Goal: Task Accomplishment & Management: Use online tool/utility

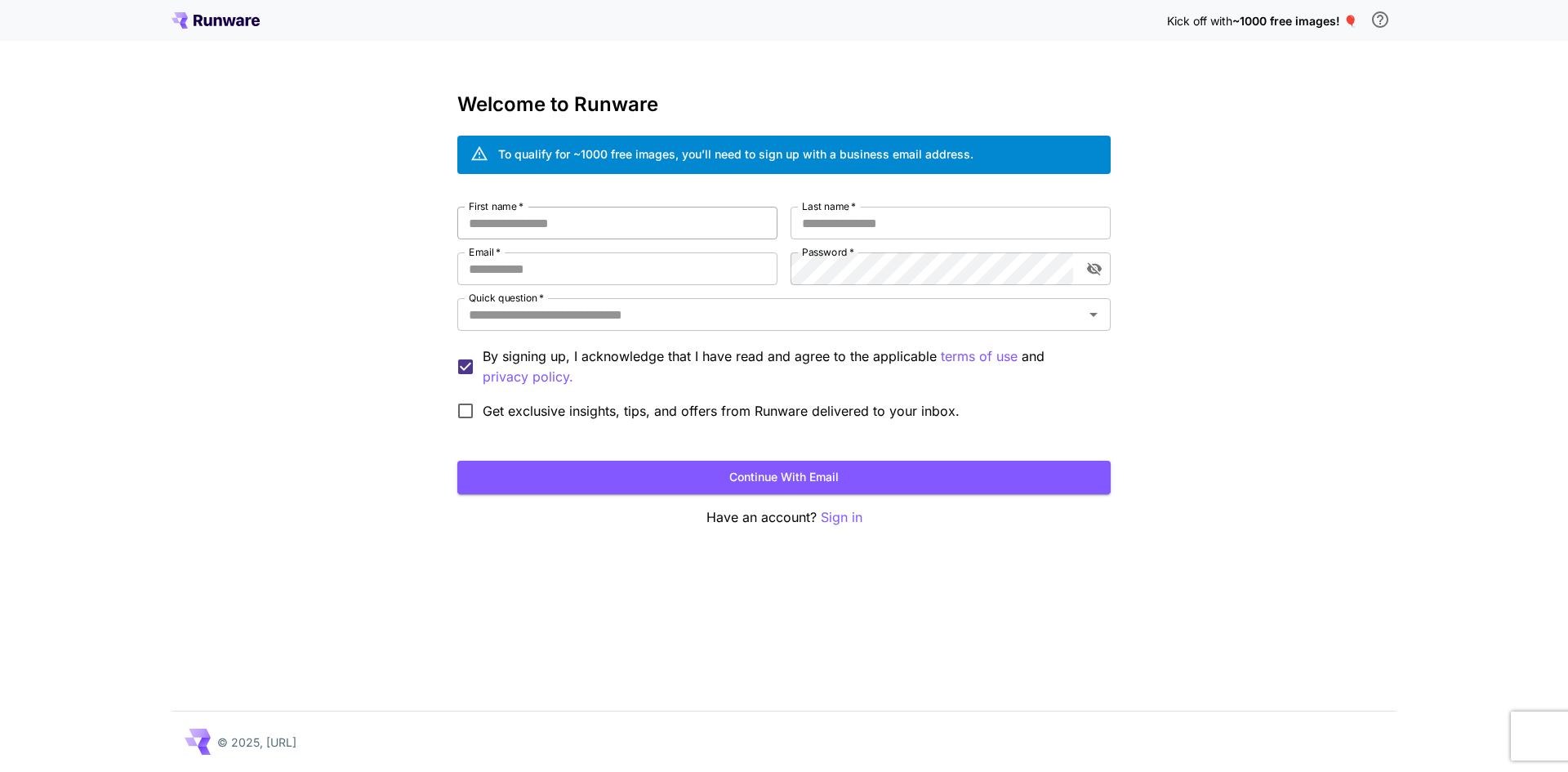
click at [541, 217] on input "First name   *" at bounding box center [617, 223] width 320 height 32
click at [542, 221] on input "First name   *" at bounding box center [617, 223] width 320 height 32
type input "******"
type input "*****"
click at [569, 266] on input "**********" at bounding box center [617, 268] width 320 height 32
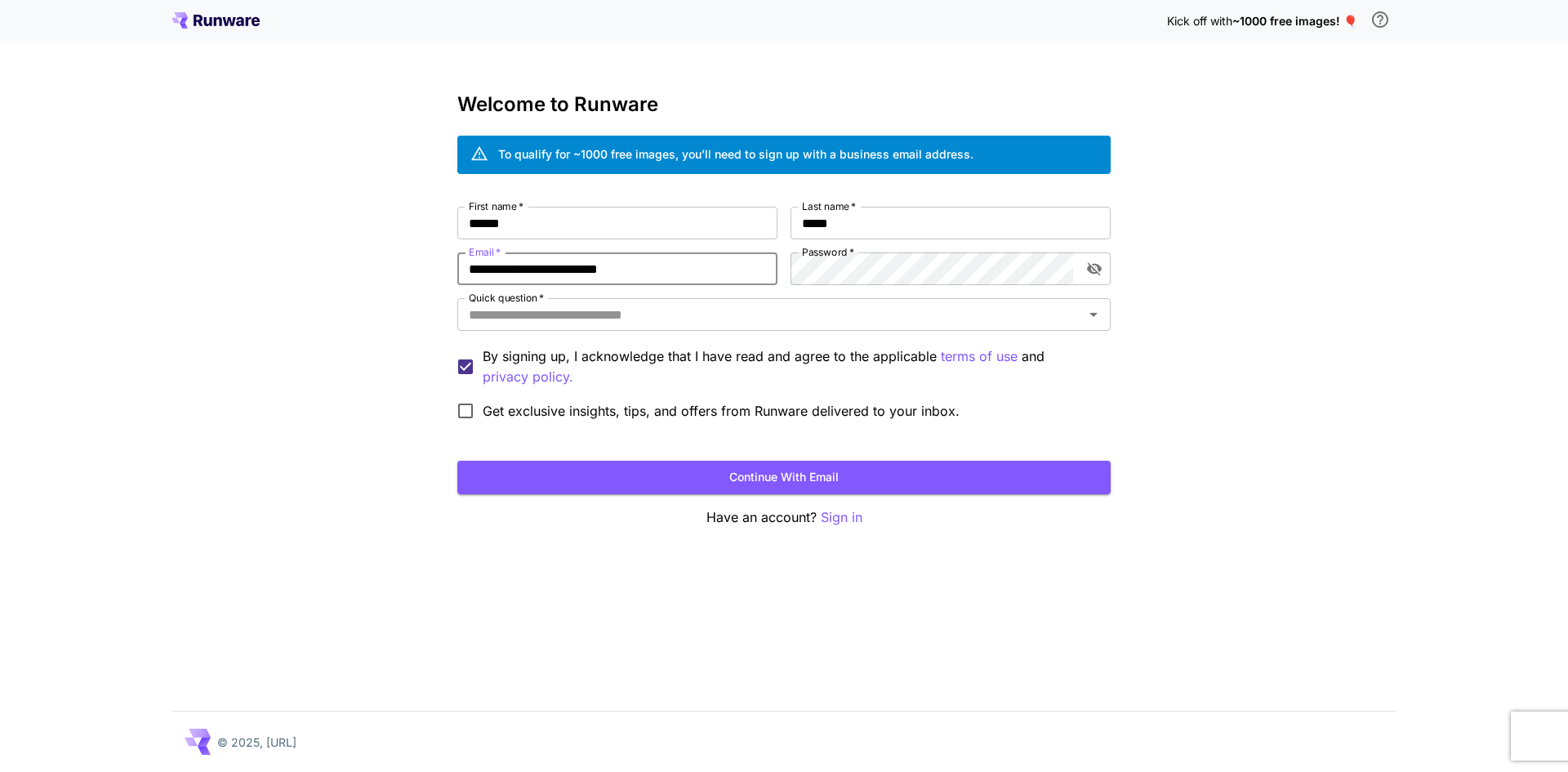
type input "**********"
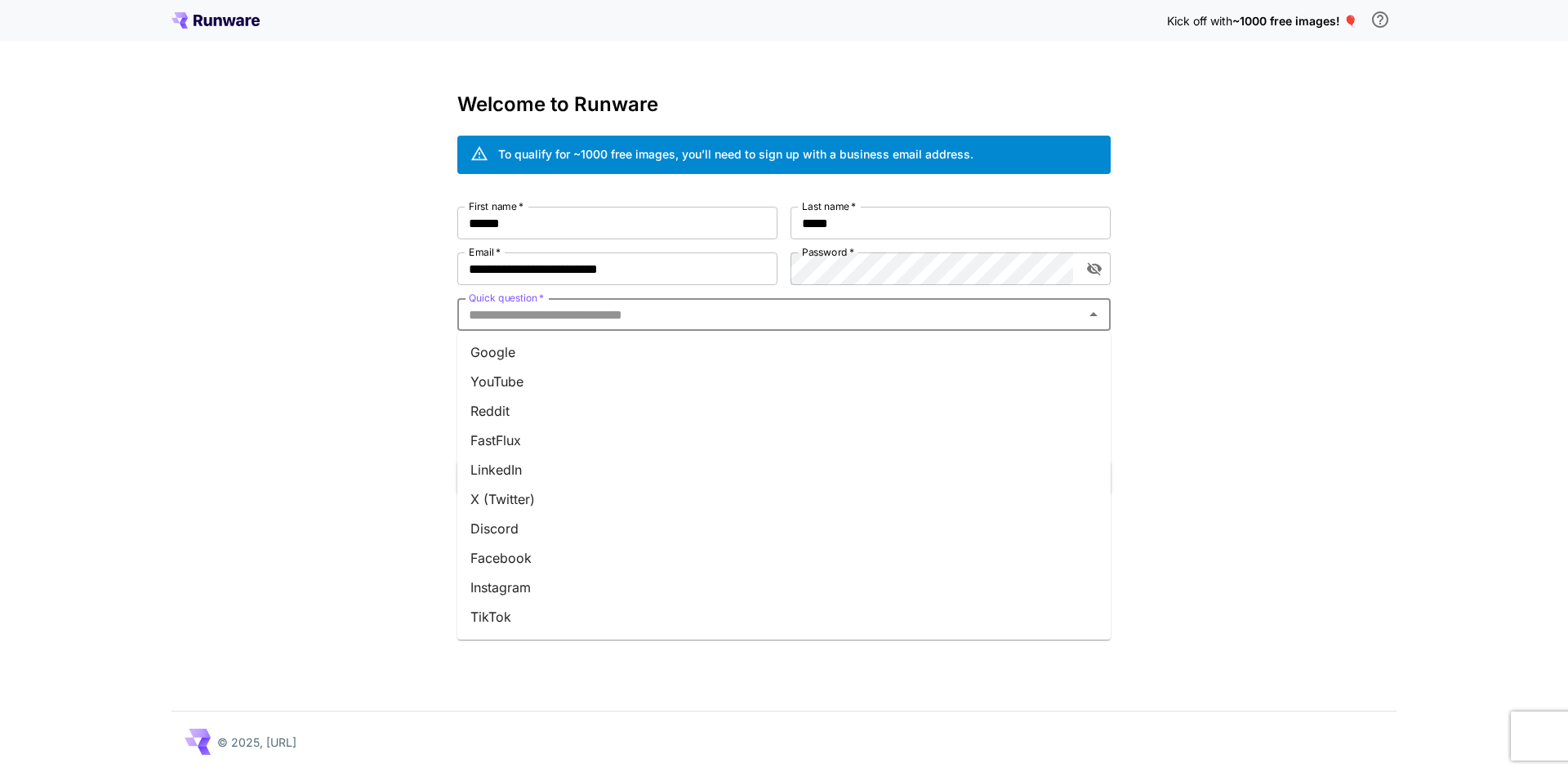
click at [580, 320] on input "Quick question   *" at bounding box center [770, 314] width 616 height 23
click at [563, 343] on li "Google" at bounding box center [784, 352] width 654 height 30
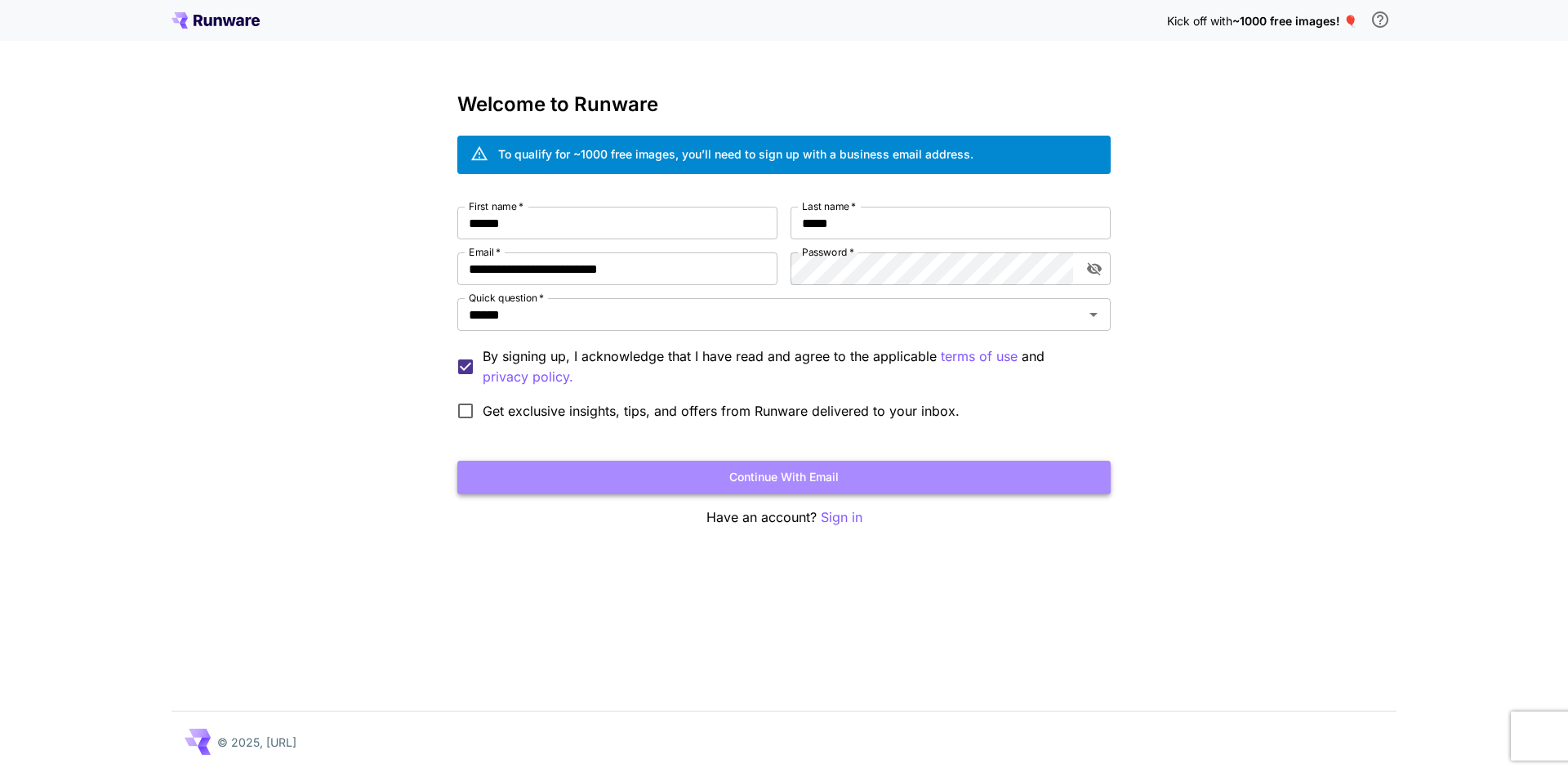
click at [763, 476] on button "Continue with email" at bounding box center [784, 477] width 654 height 33
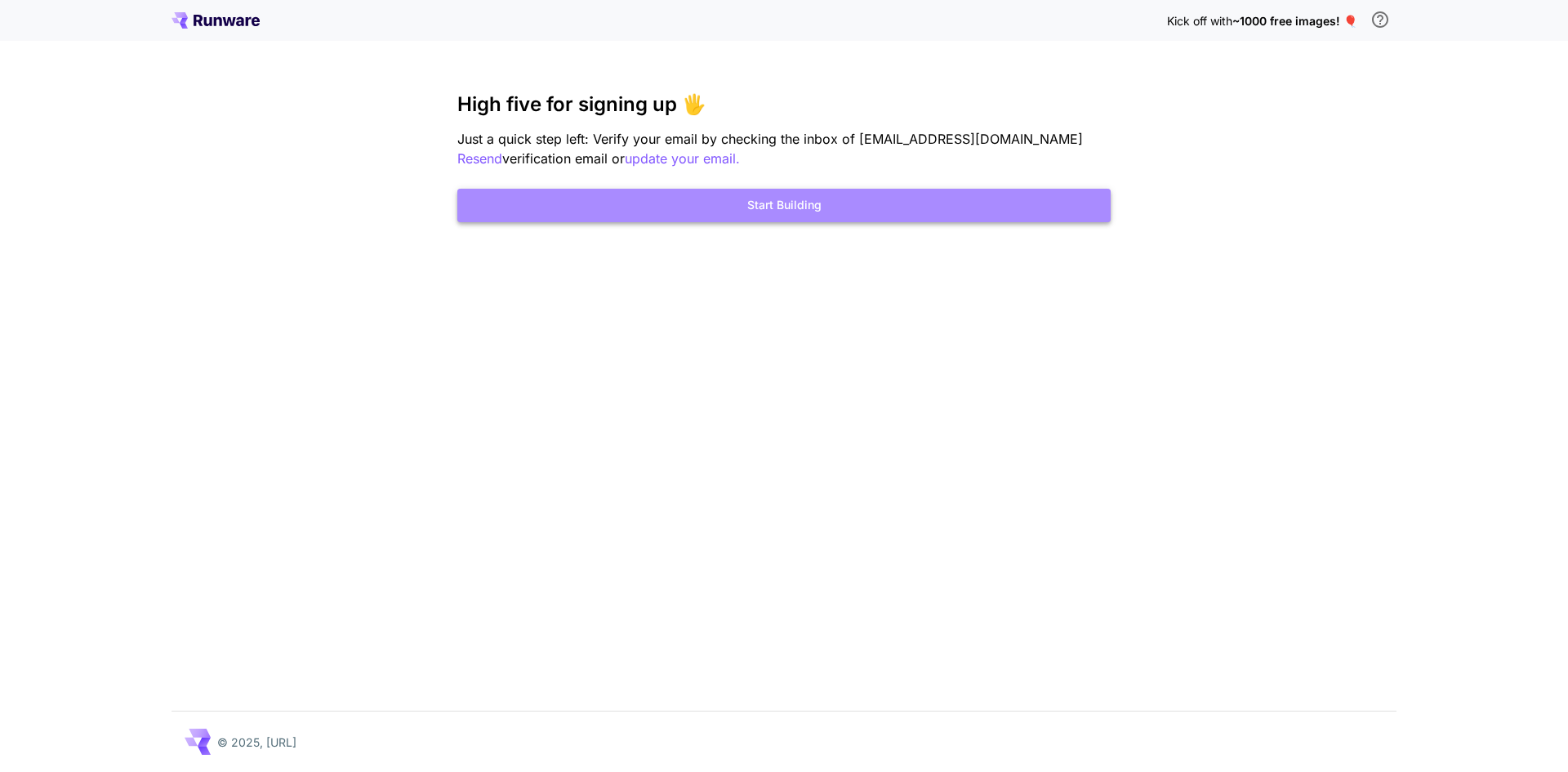
click at [759, 202] on button "Start Building" at bounding box center [784, 205] width 654 height 33
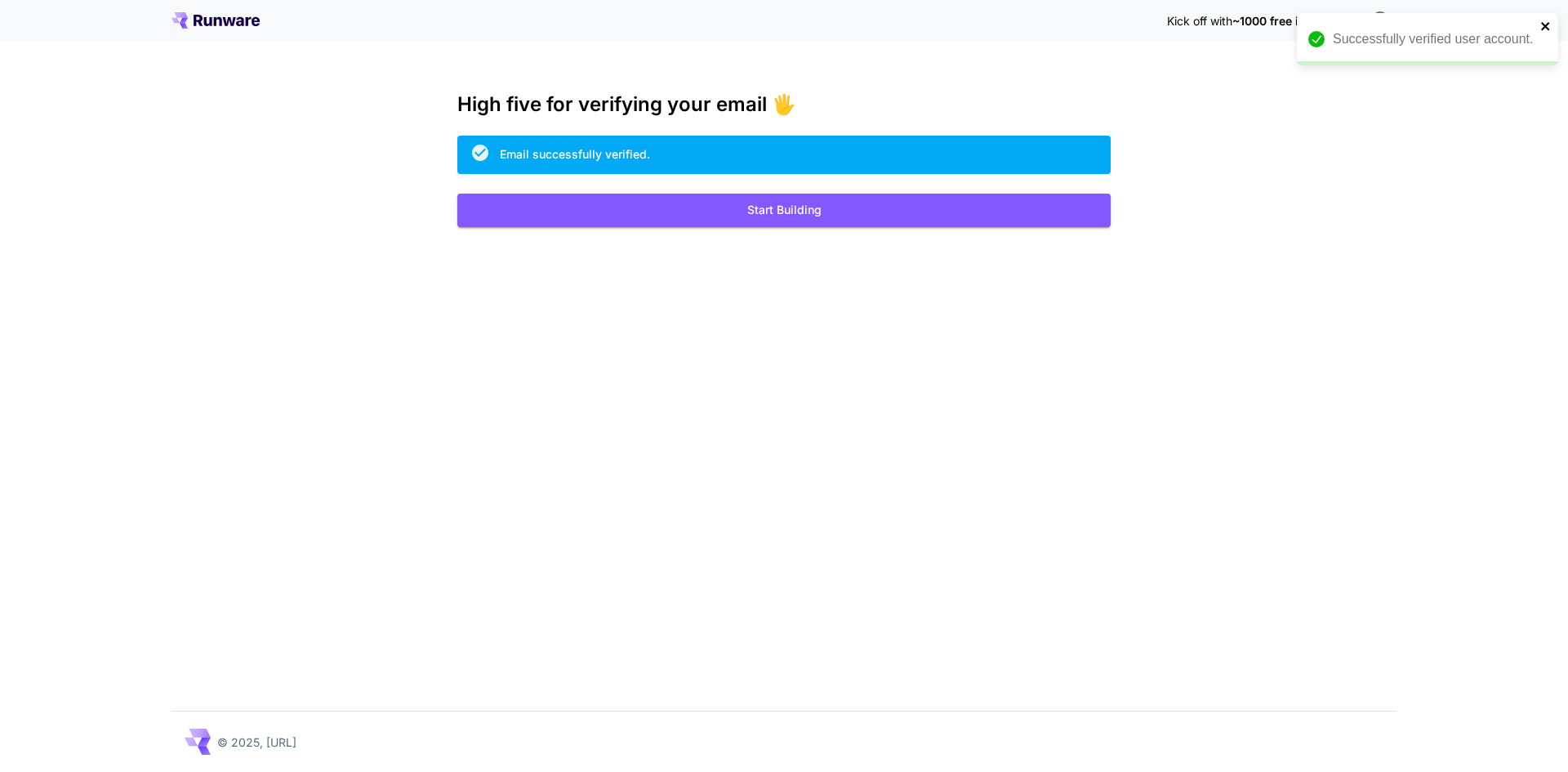
click at [1543, 25] on icon "close" at bounding box center [1545, 25] width 11 height 13
click at [846, 210] on button "Start Building" at bounding box center [784, 210] width 654 height 33
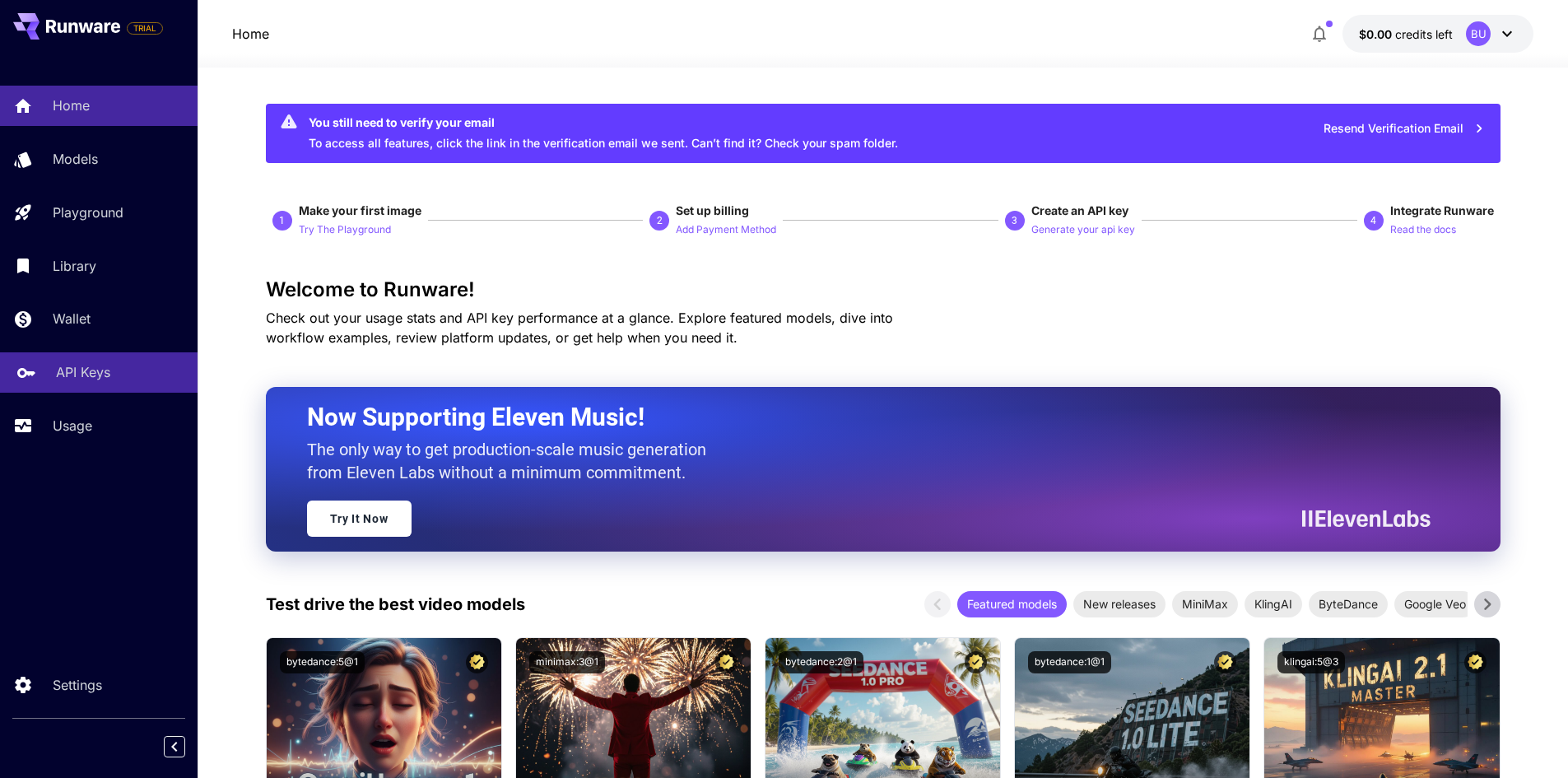
click at [79, 362] on p "API Keys" at bounding box center [82, 371] width 54 height 20
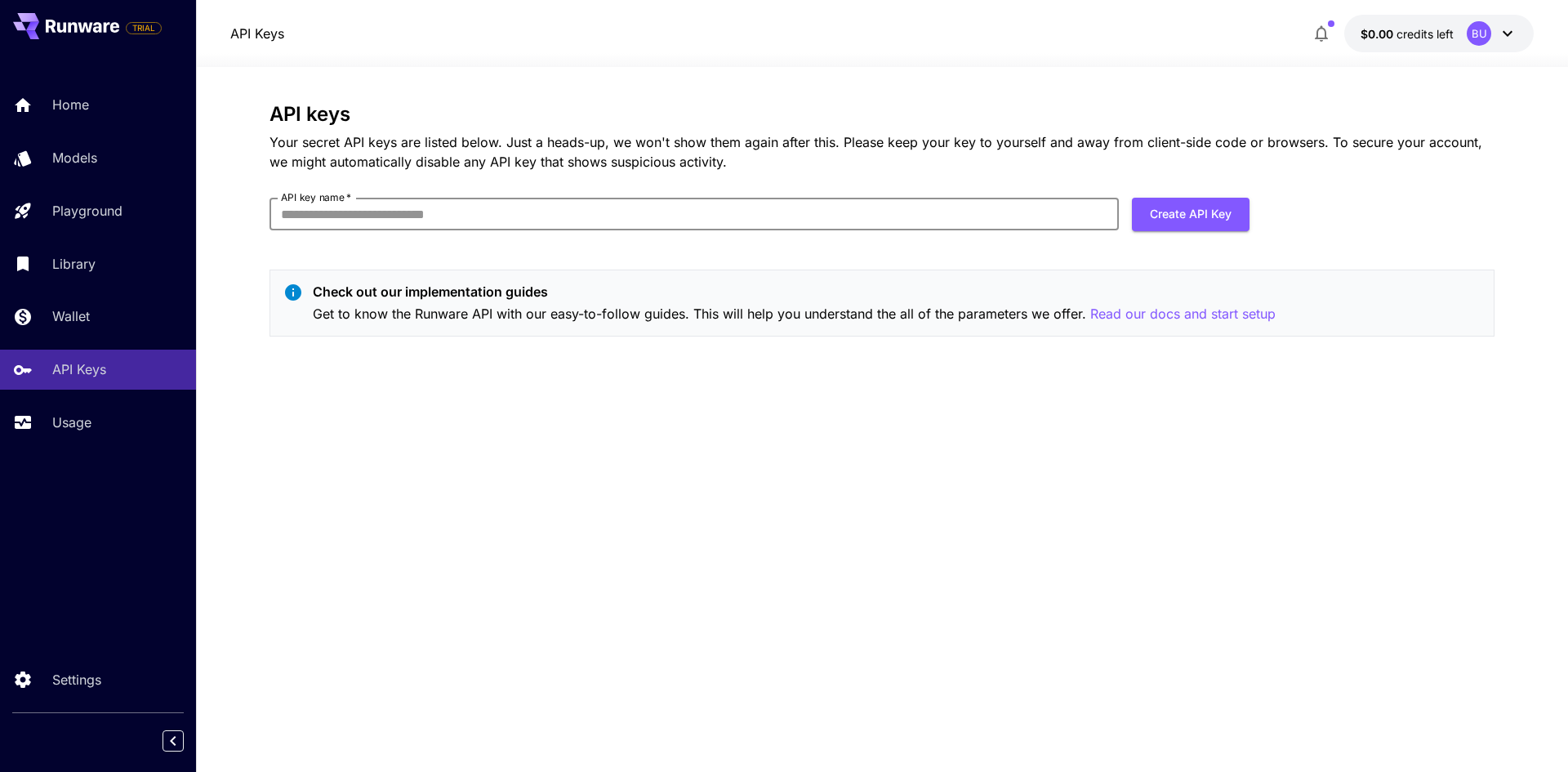
click at [522, 213] on input "API key name   *" at bounding box center [694, 214] width 849 height 32
type input "***"
click at [1175, 210] on button "Create API Key" at bounding box center [1190, 214] width 118 height 33
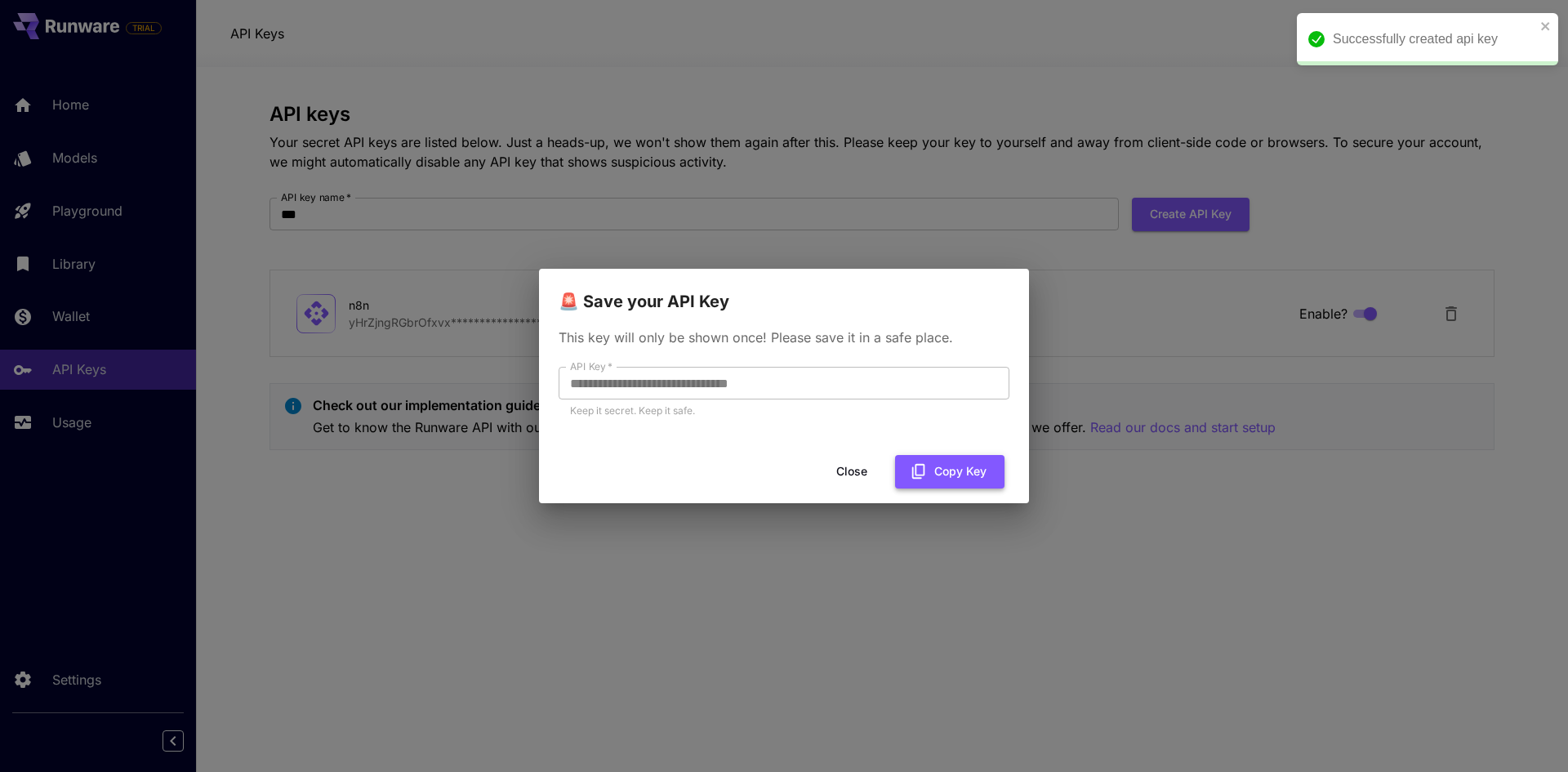
click at [930, 465] on button "Copy Key" at bounding box center [949, 471] width 110 height 33
click at [849, 470] on button "Close" at bounding box center [851, 471] width 74 height 33
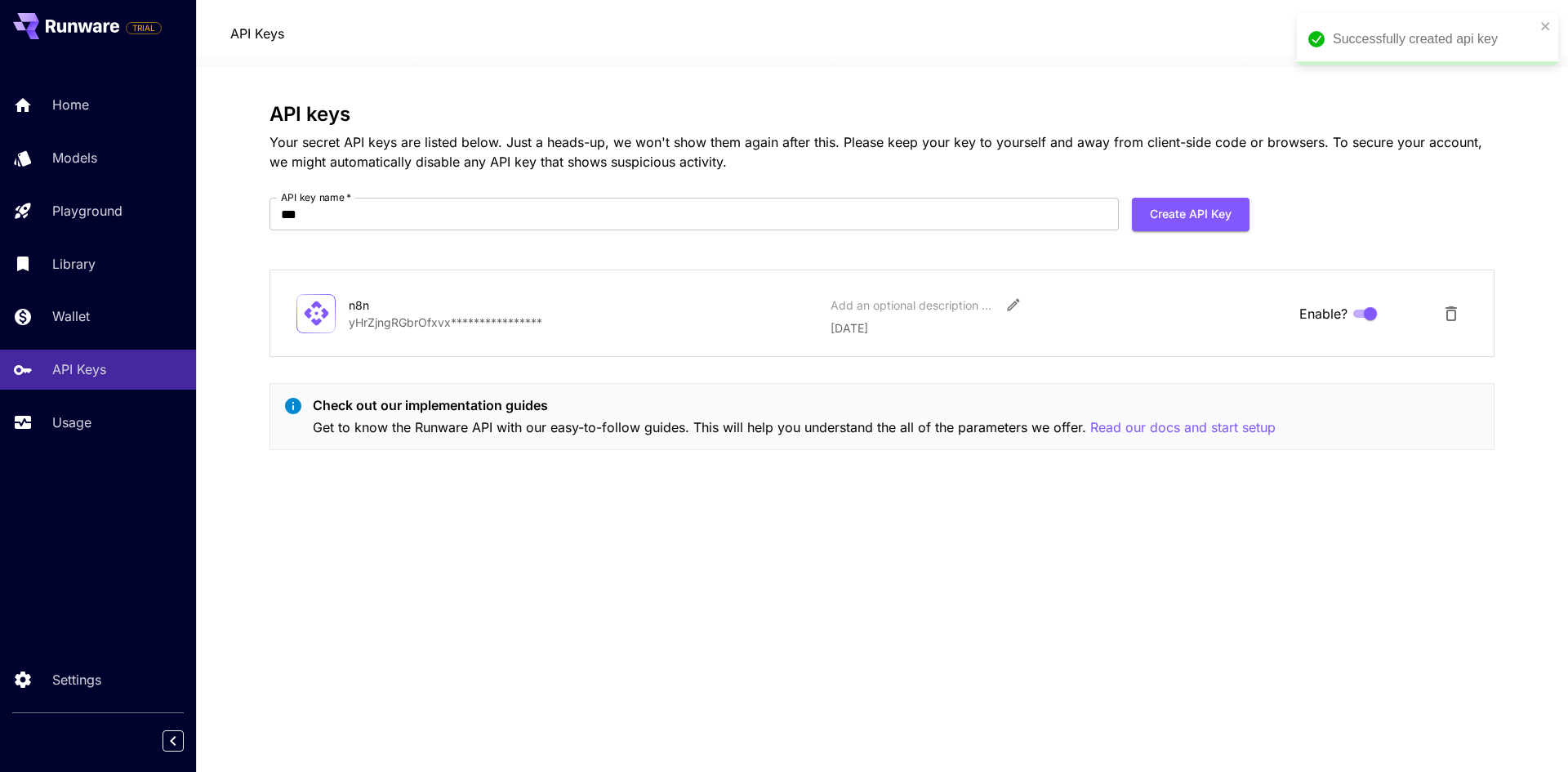
click at [584, 571] on div "**********" at bounding box center [881, 419] width 1225 height 633
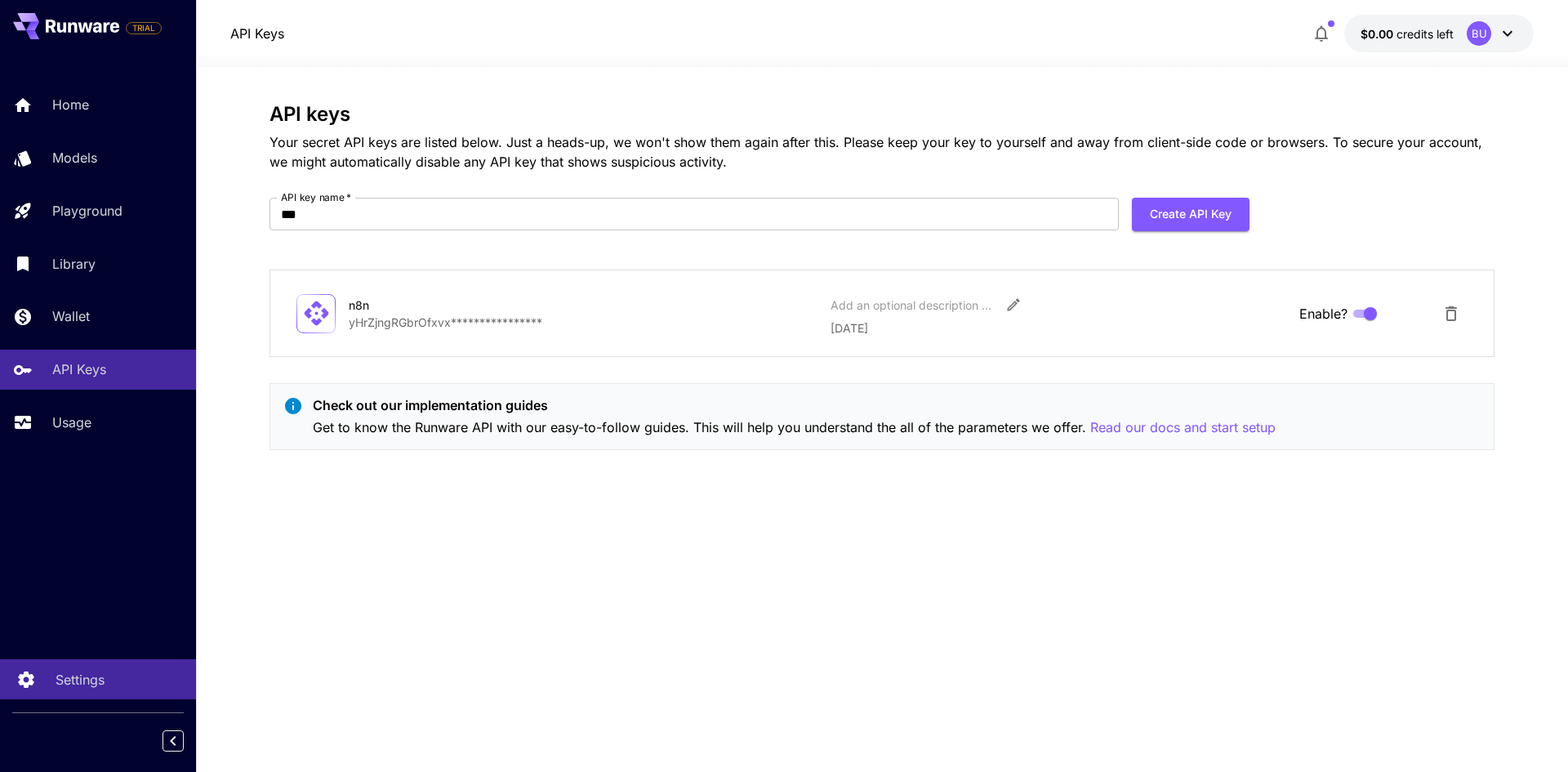
click at [65, 678] on p "Settings" at bounding box center [80, 679] width 49 height 20
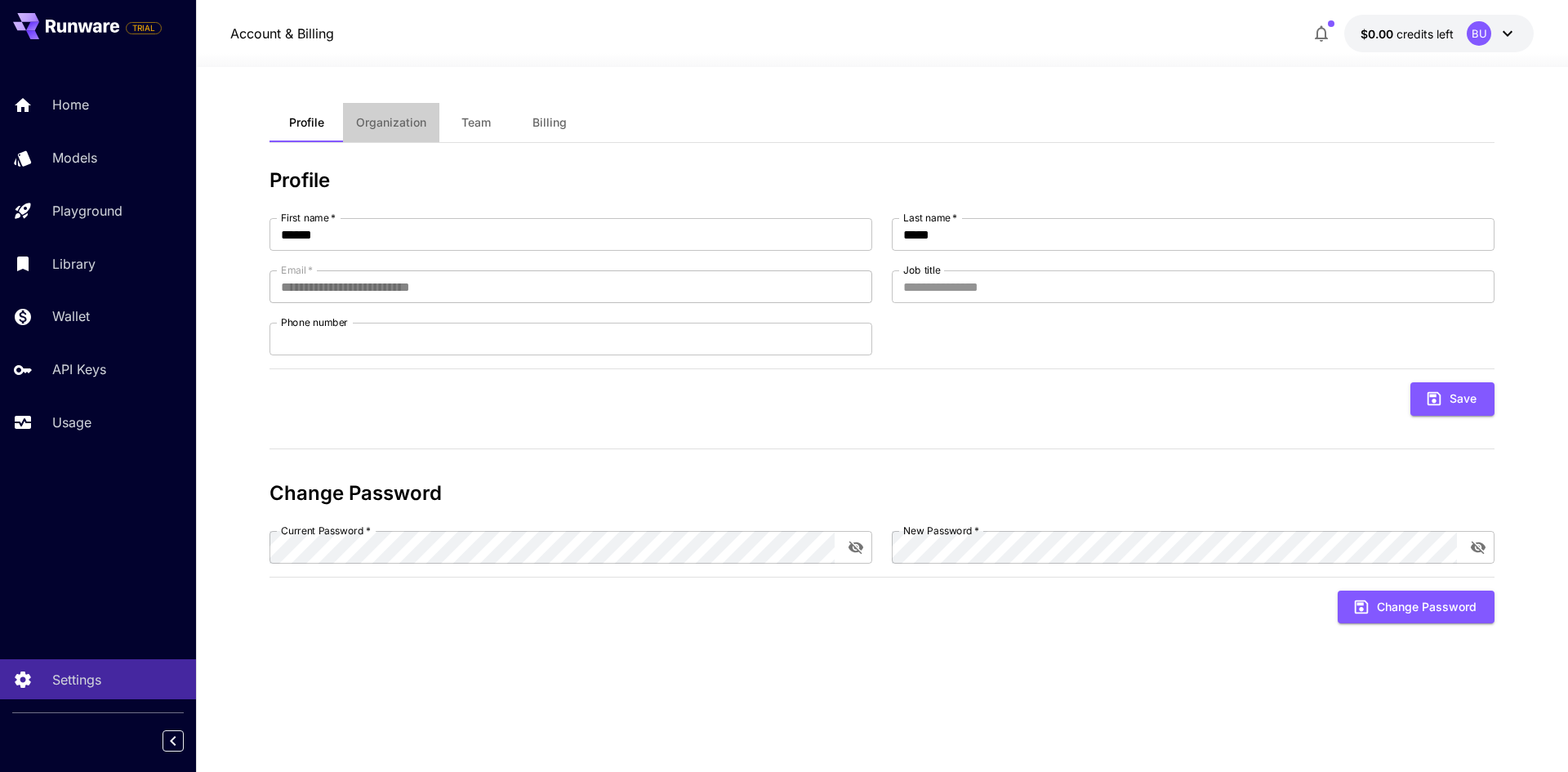
click at [399, 118] on span "Organization" at bounding box center [391, 122] width 70 height 14
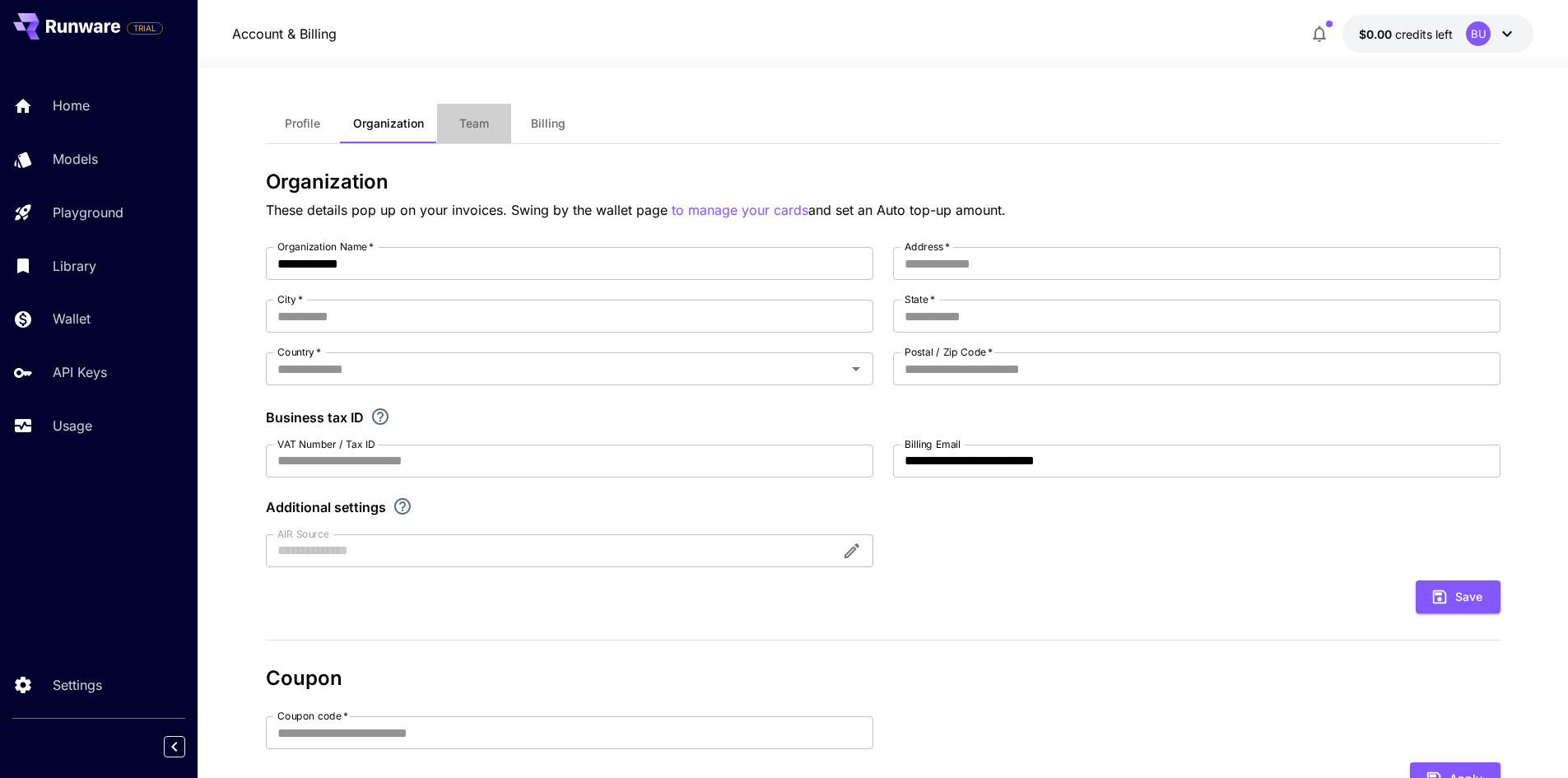
click at [460, 120] on span "Team" at bounding box center [474, 123] width 30 height 15
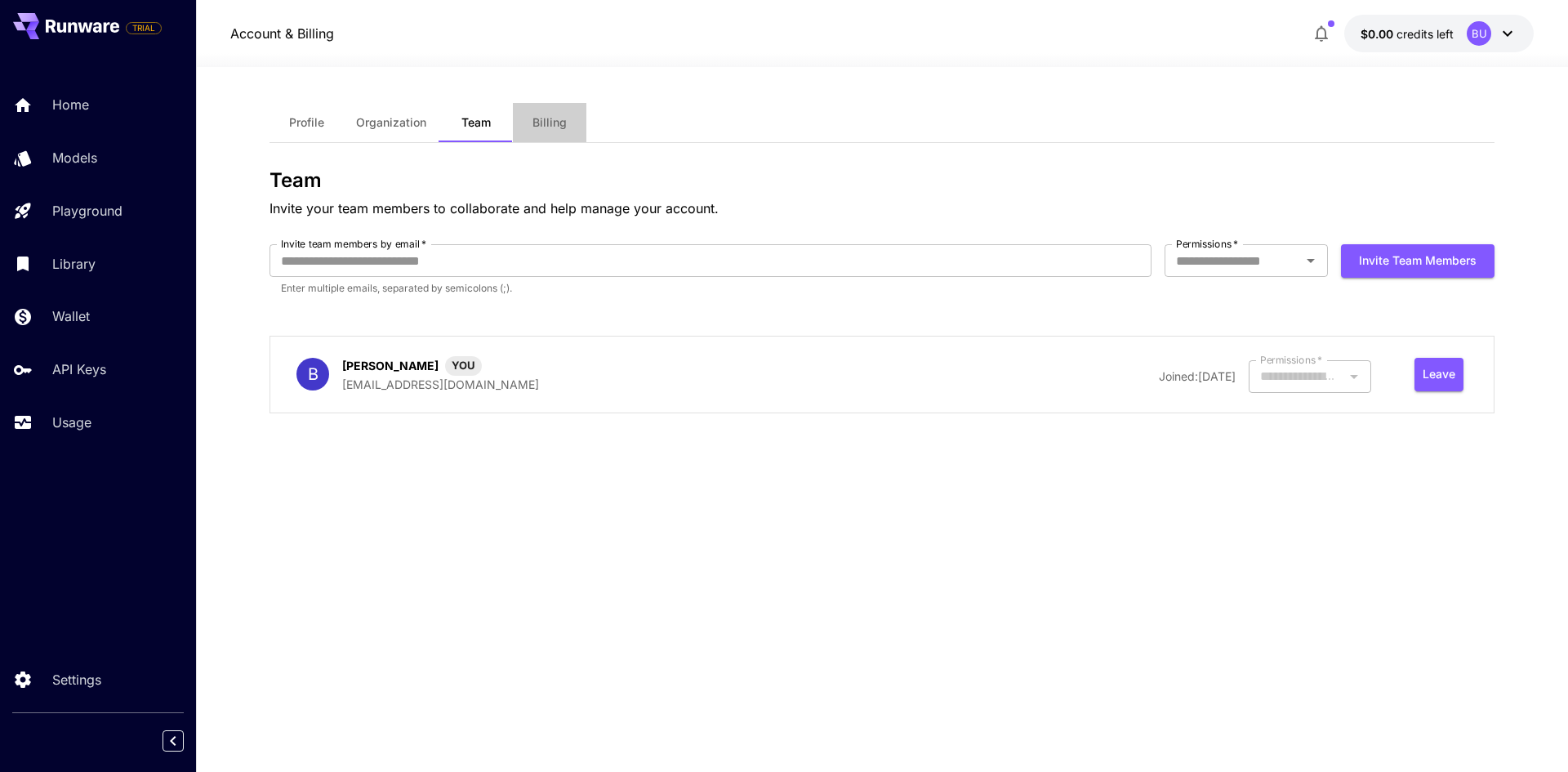
click at [539, 117] on span "Billing" at bounding box center [549, 122] width 34 height 14
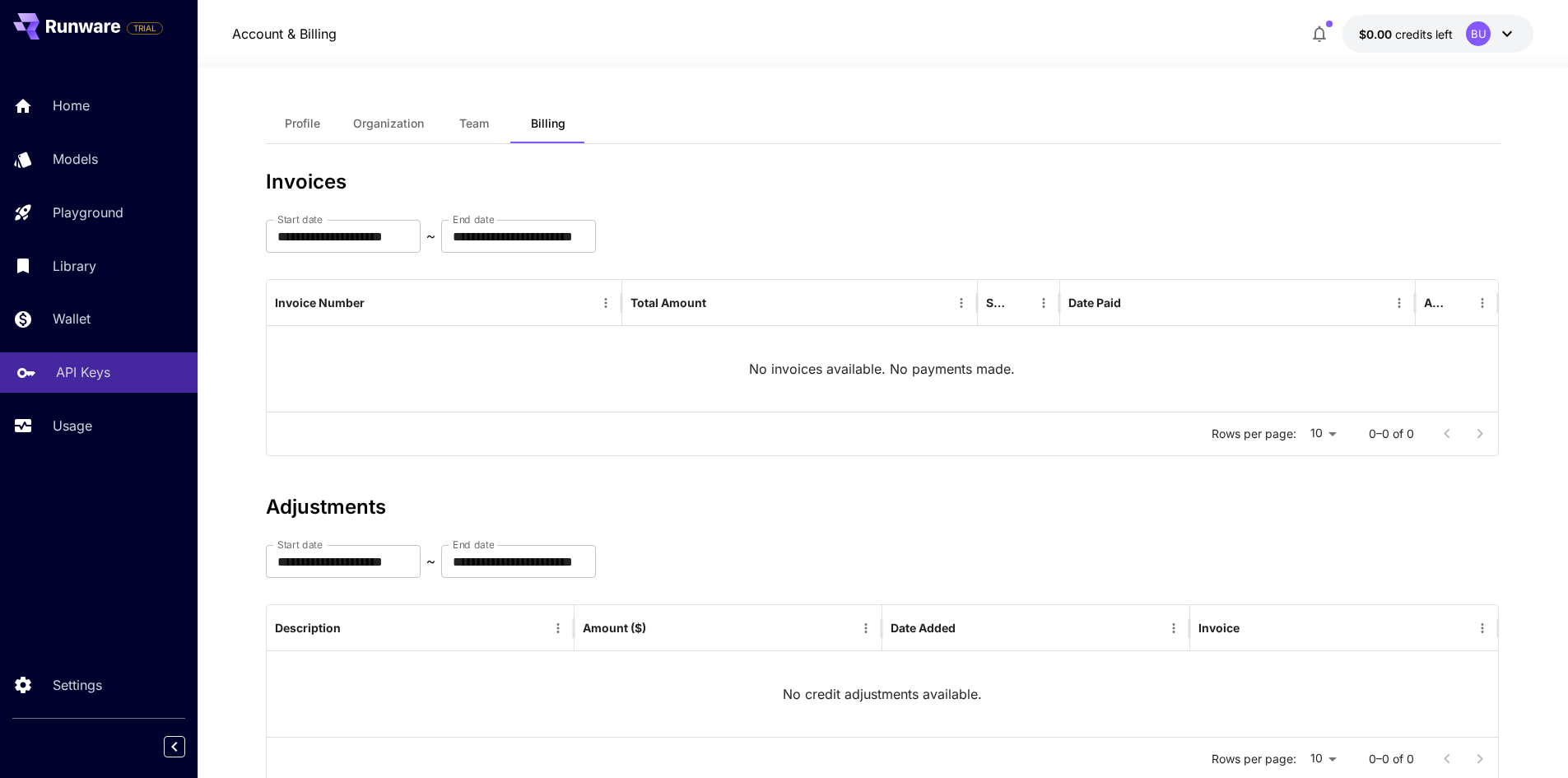
click at [61, 369] on p "API Keys" at bounding box center [82, 371] width 54 height 20
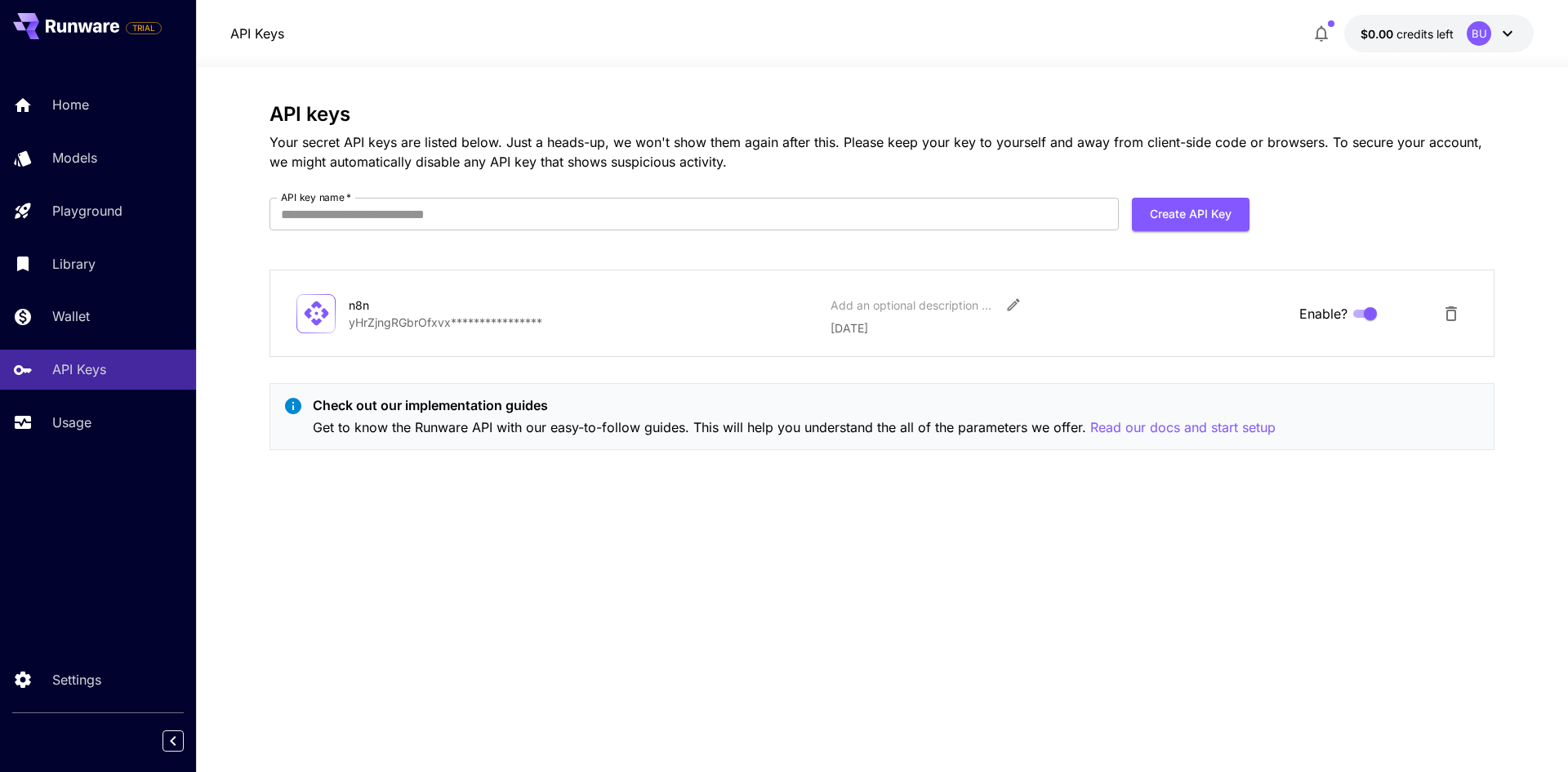
click at [1508, 33] on icon at bounding box center [1507, 33] width 20 height 20
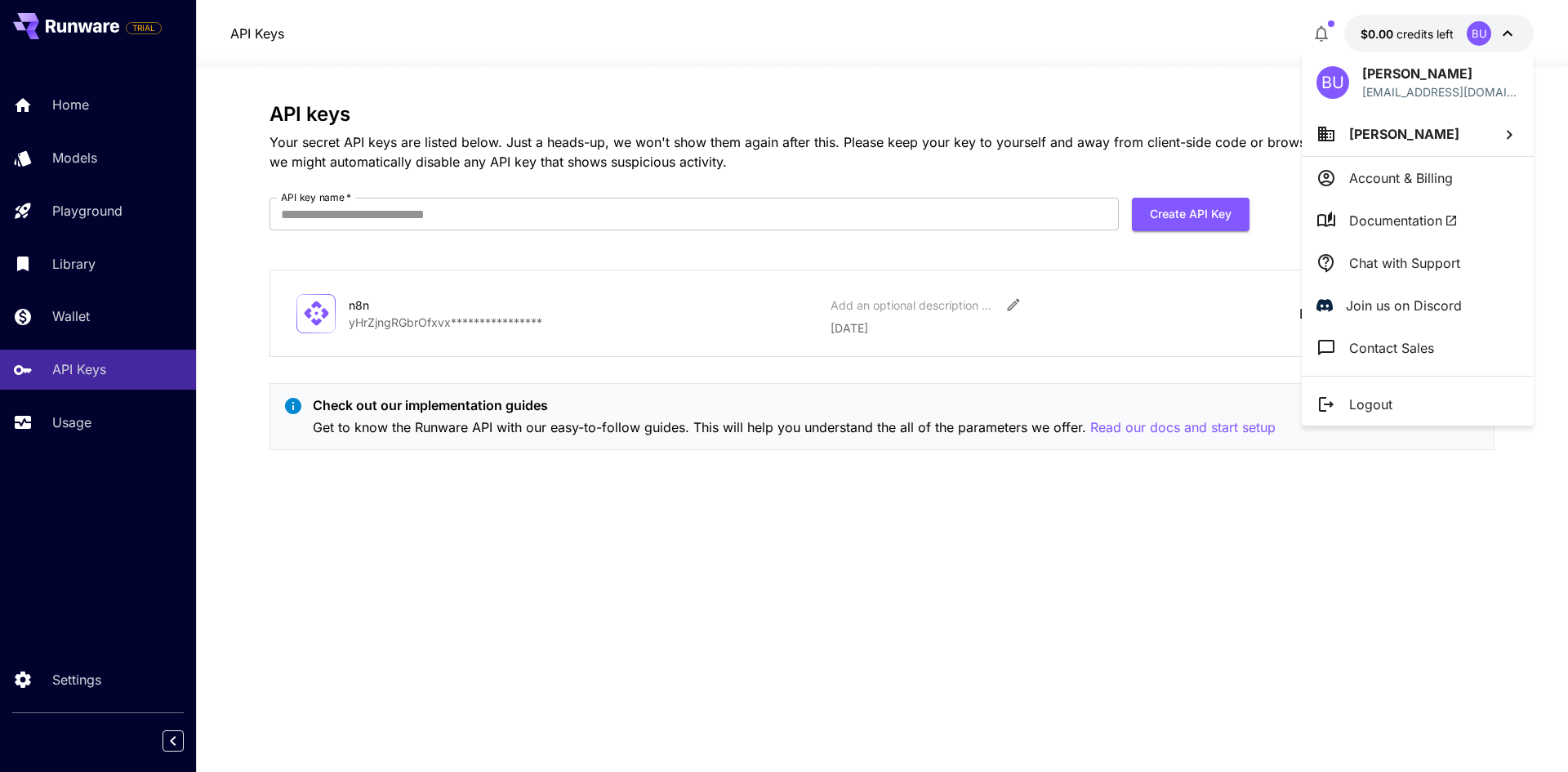
click at [1362, 222] on span "Documentation" at bounding box center [1403, 220] width 109 height 20
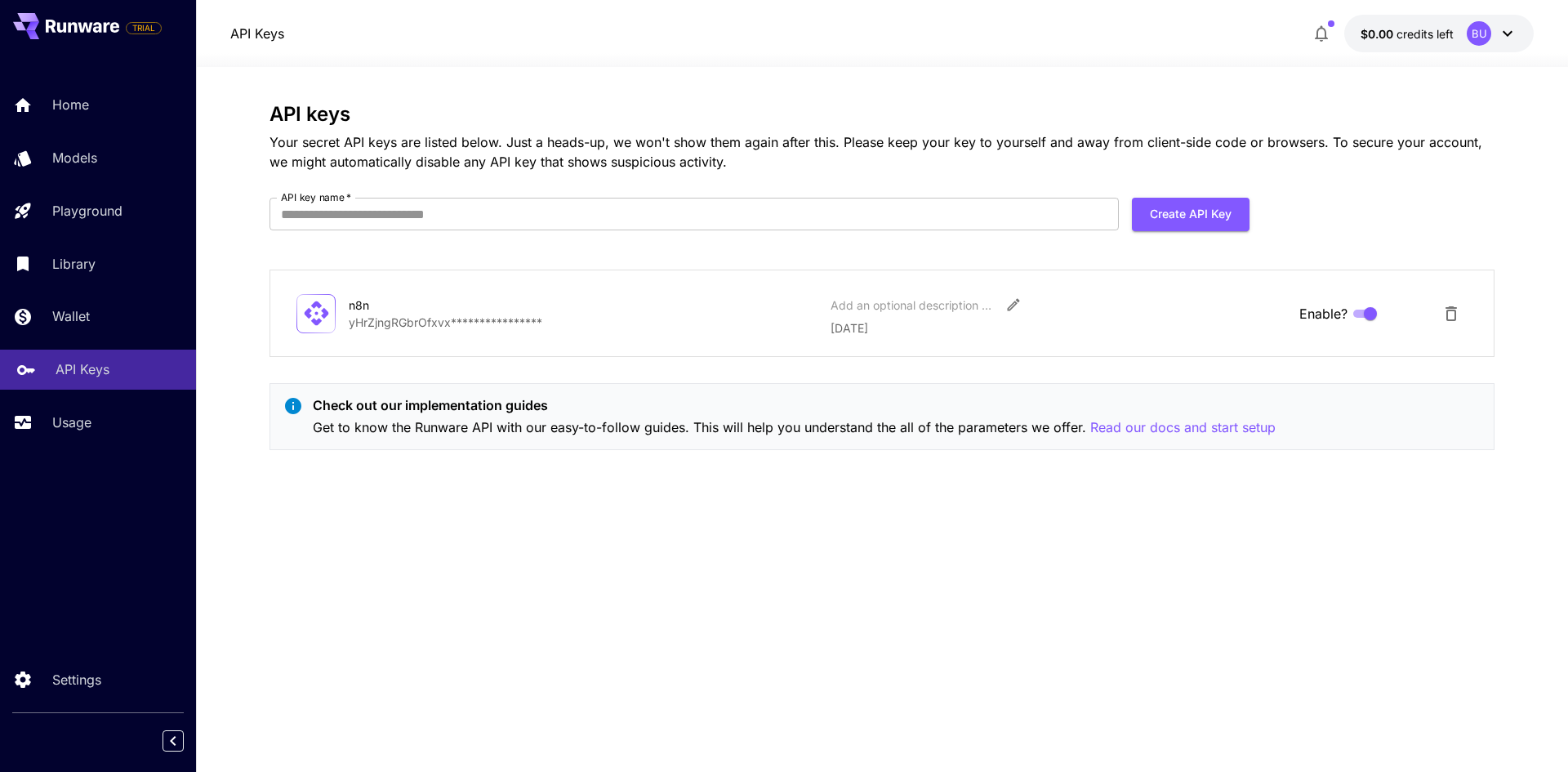
click at [90, 362] on p "API Keys" at bounding box center [81, 369] width 53 height 20
click at [81, 419] on p "Usage" at bounding box center [75, 422] width 39 height 20
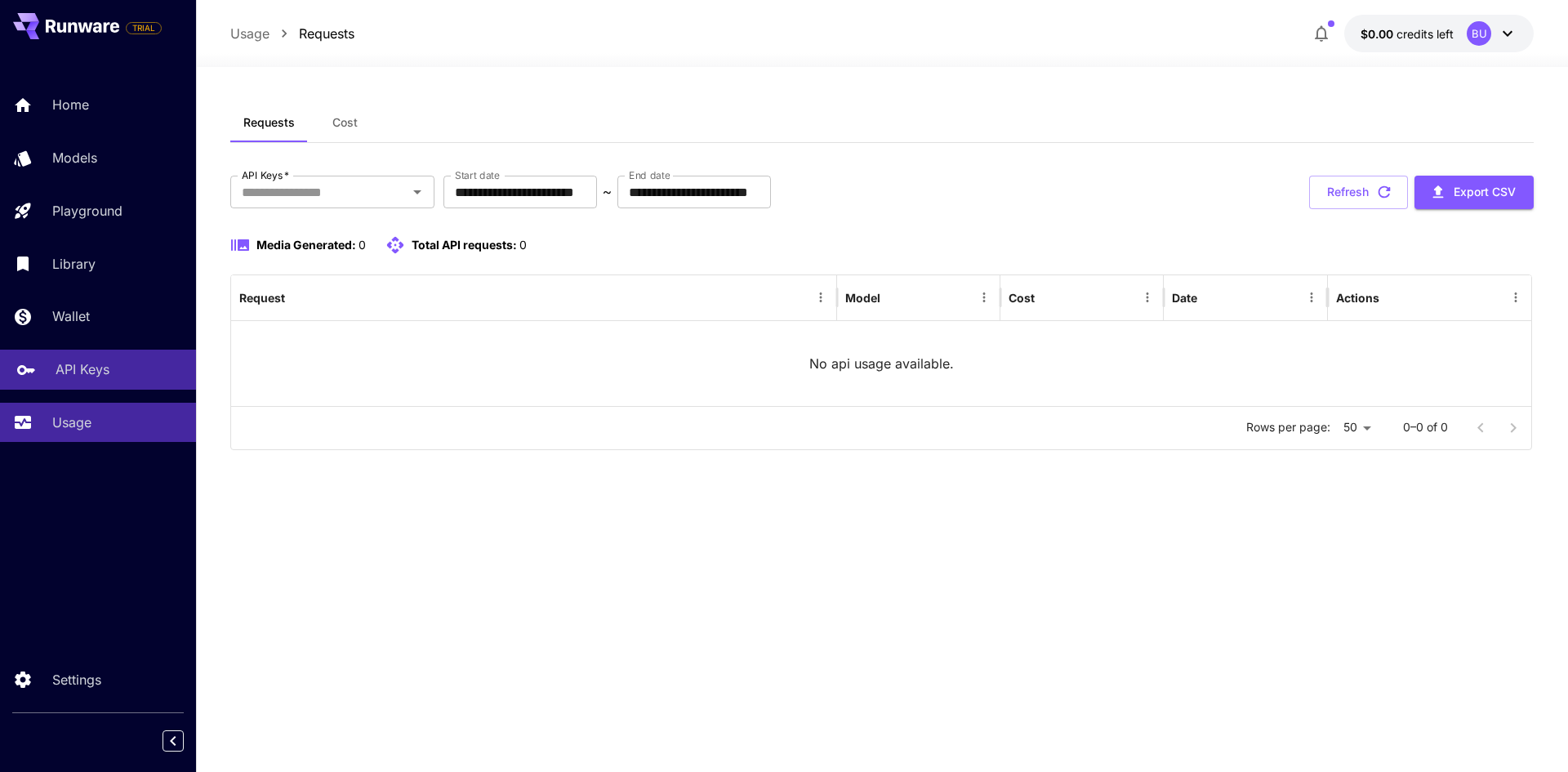
click at [70, 365] on p "API Keys" at bounding box center [81, 369] width 53 height 20
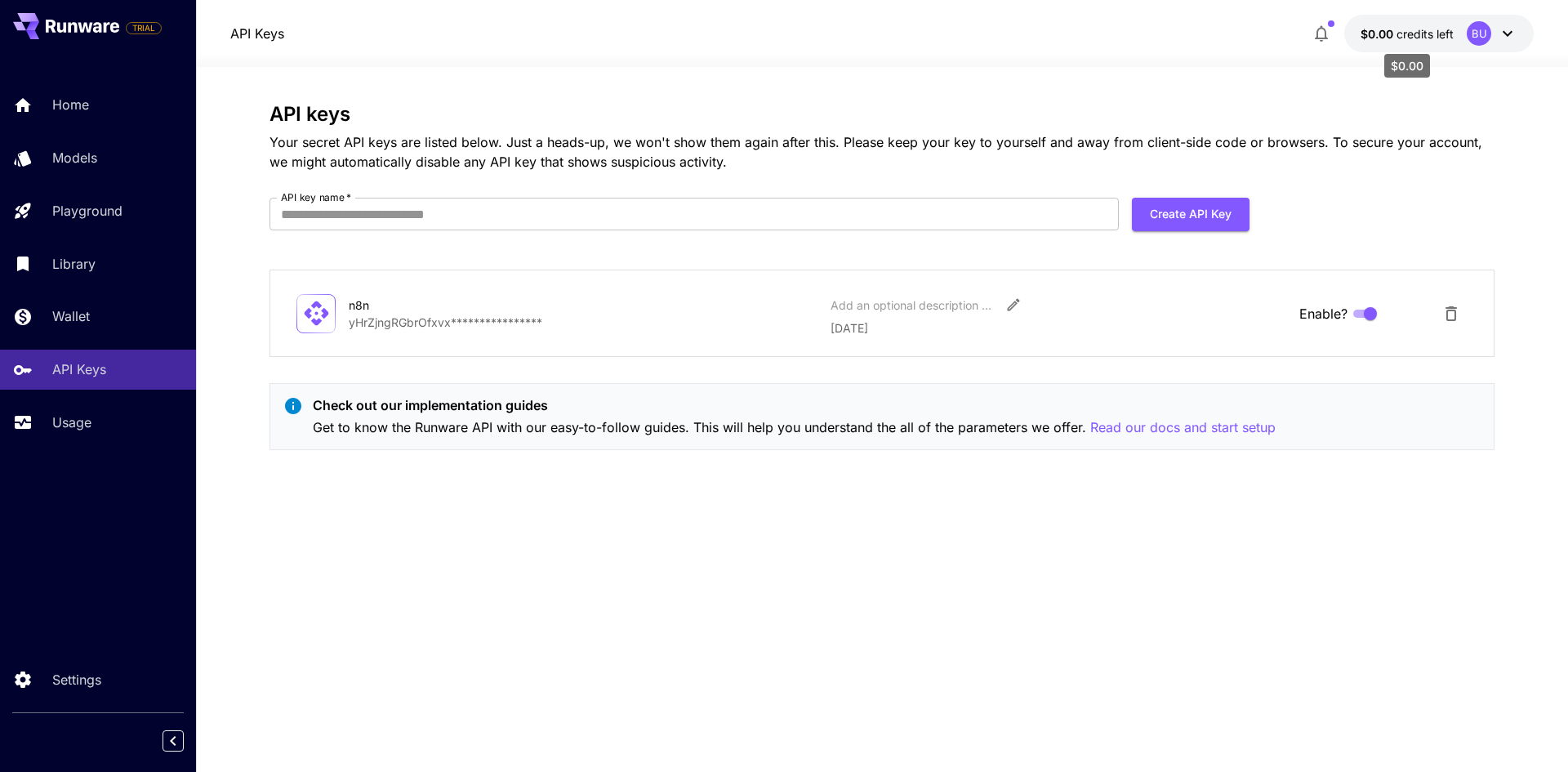
click at [1420, 33] on span "credits left" at bounding box center [1425, 34] width 57 height 14
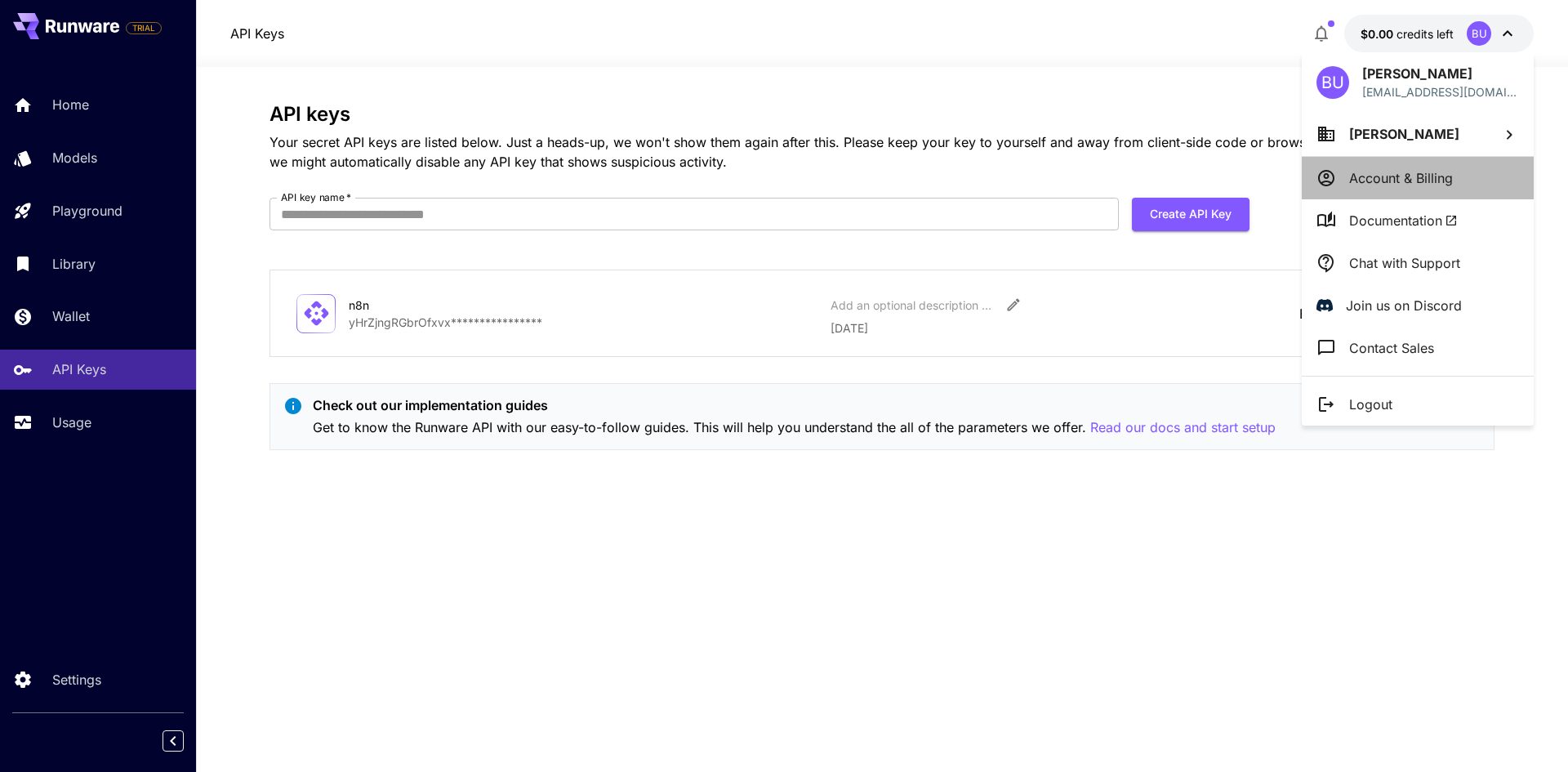
click at [1365, 182] on p "Account & Billing" at bounding box center [1401, 178] width 104 height 20
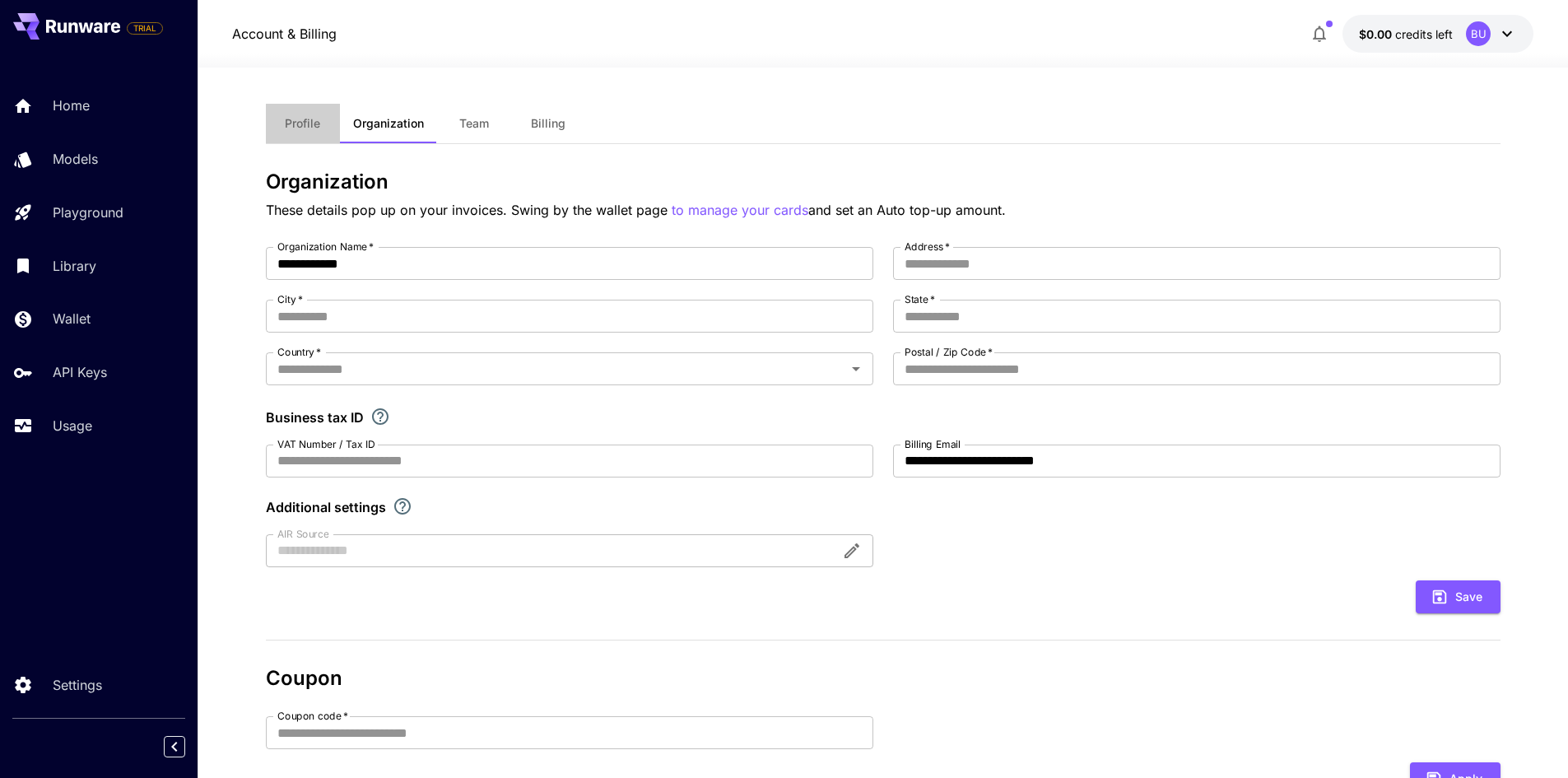
click at [309, 120] on span "Profile" at bounding box center [302, 123] width 35 height 15
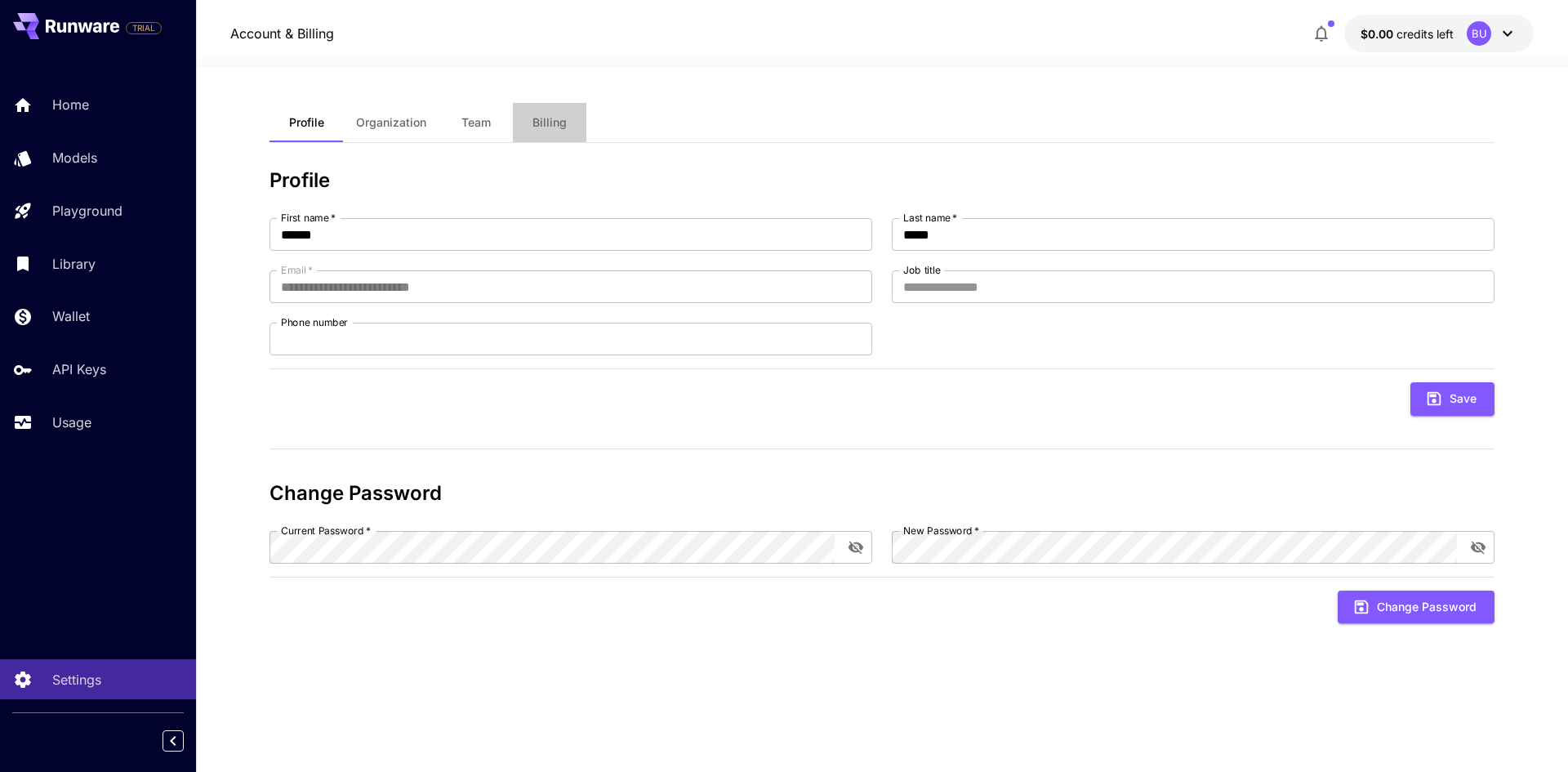
click at [551, 127] on span "Billing" at bounding box center [549, 122] width 34 height 14
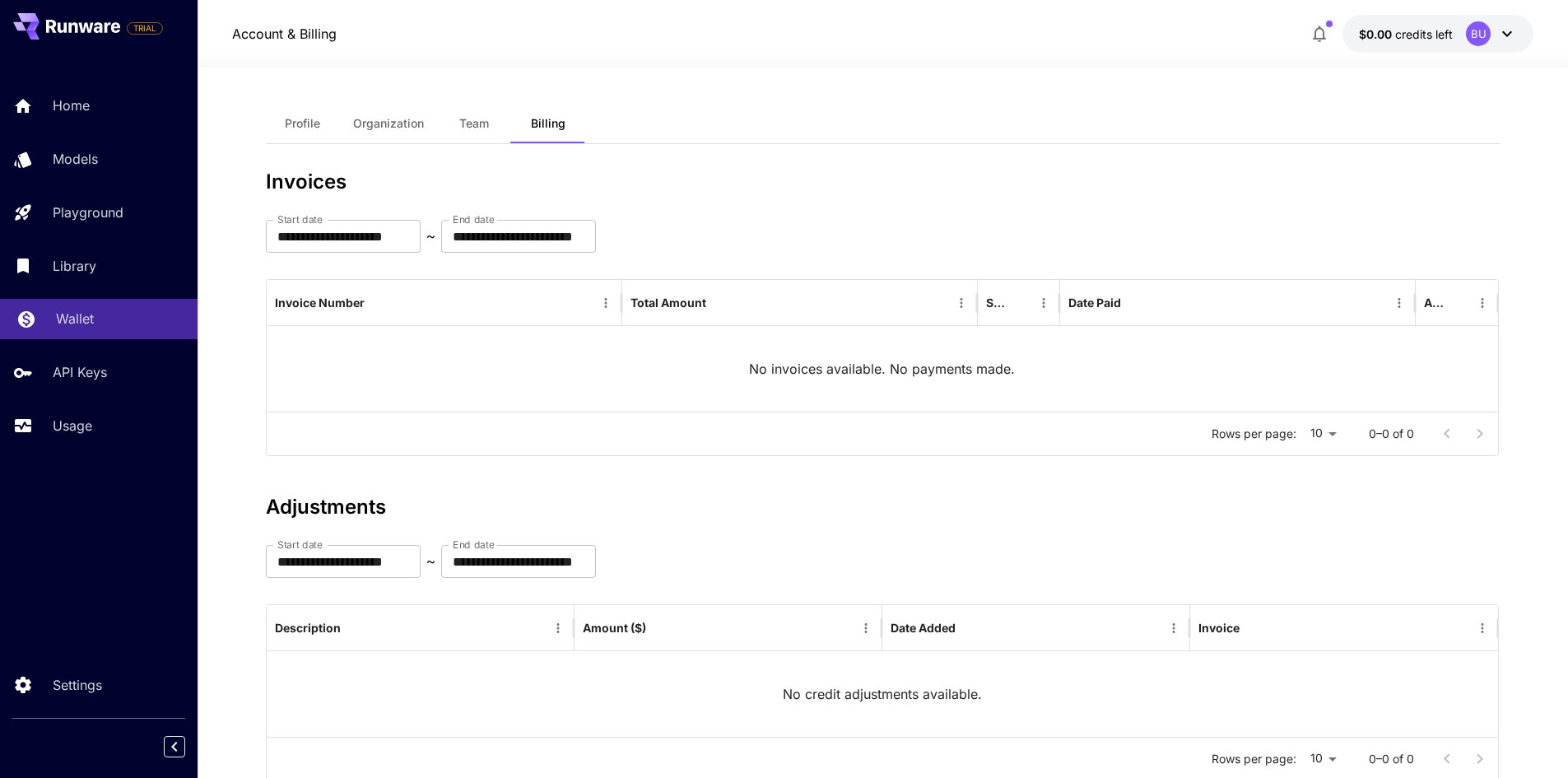
click at [72, 317] on p "Wallet" at bounding box center [74, 318] width 38 height 20
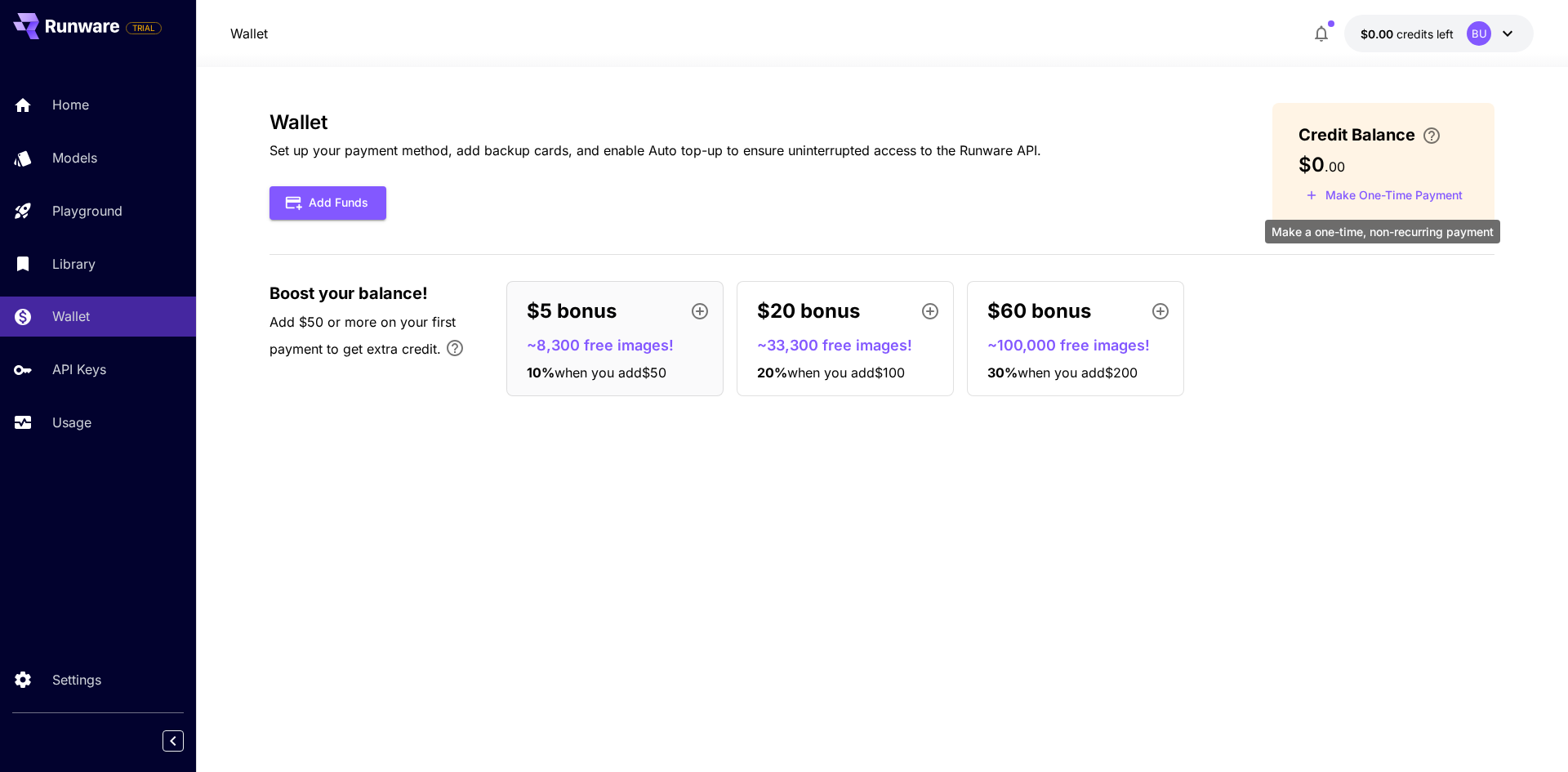
click at [1360, 187] on button "Make One-Time Payment" at bounding box center [1384, 195] width 171 height 25
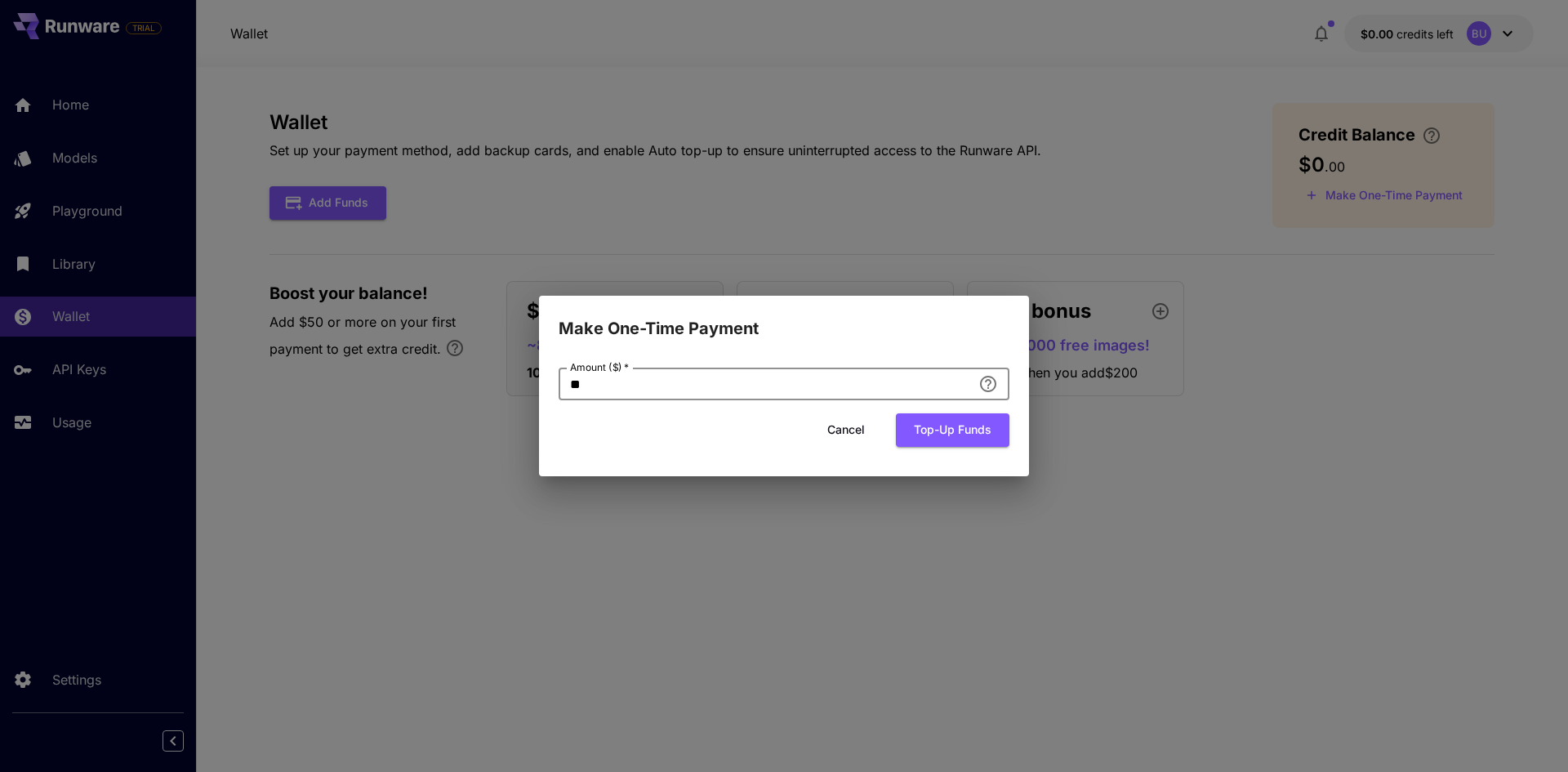
click at [611, 376] on input "**" at bounding box center [765, 384] width 413 height 32
drag, startPoint x: 584, startPoint y: 389, endPoint x: 560, endPoint y: 392, distance: 24.2
click at [560, 392] on input "**" at bounding box center [765, 384] width 413 height 32
type input "*"
click at [672, 421] on div "Cancel Top-up funds" at bounding box center [784, 430] width 451 height 33
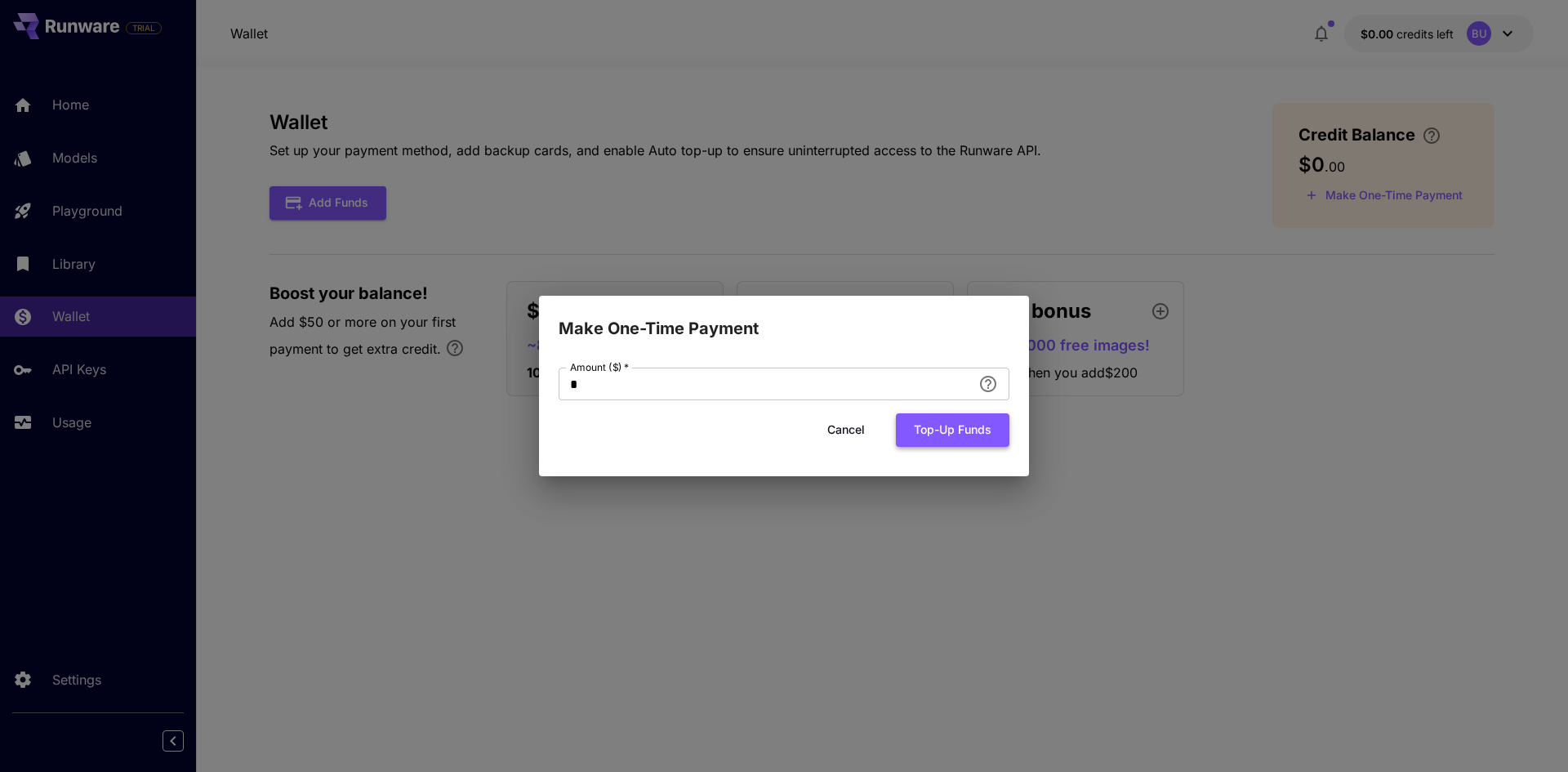
click at [962, 425] on button "Top-up funds" at bounding box center [953, 430] width 114 height 33
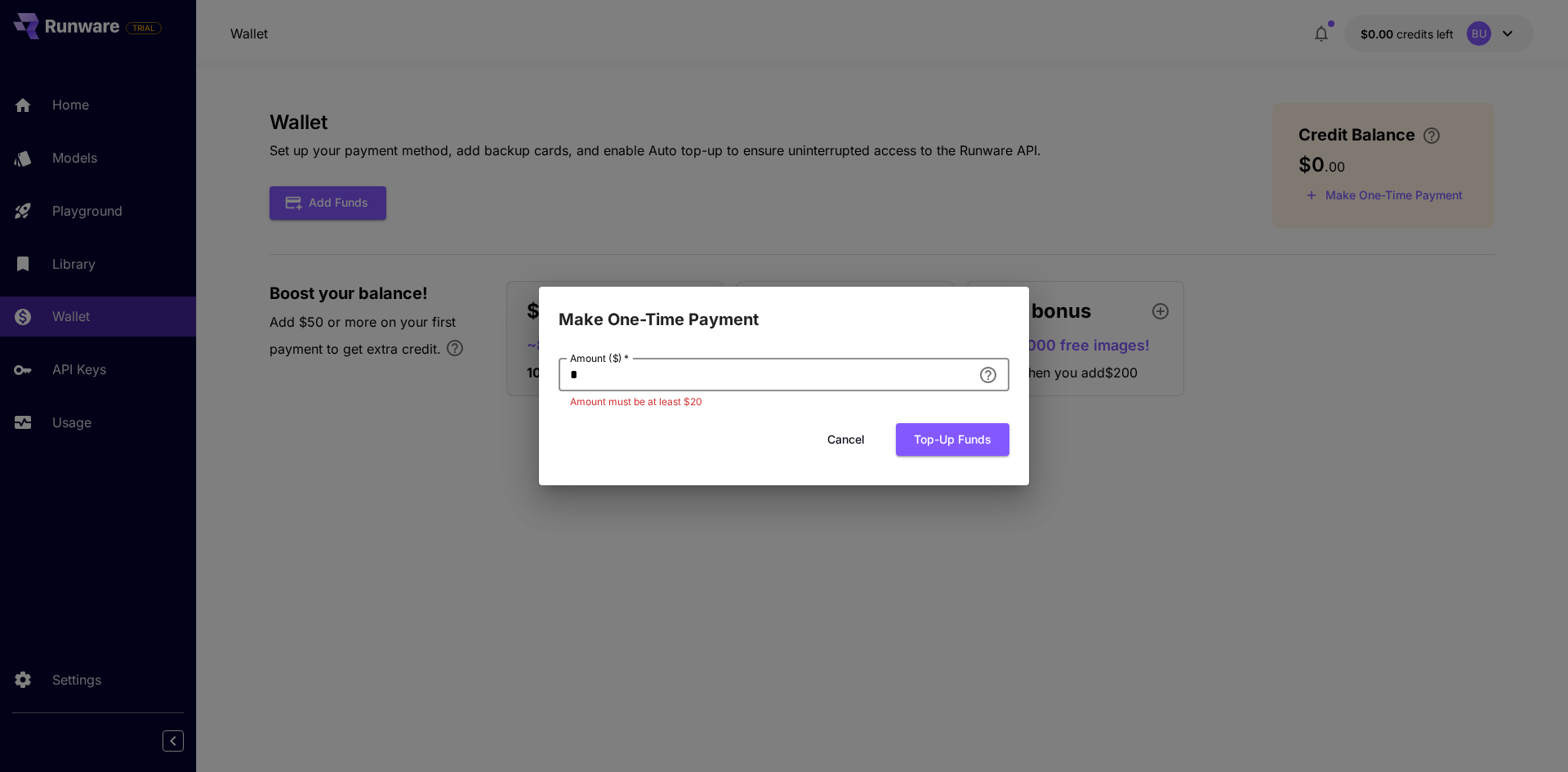
click at [622, 379] on input "*" at bounding box center [765, 375] width 413 height 32
drag, startPoint x: 555, startPoint y: 383, endPoint x: 542, endPoint y: 383, distance: 13.0
click at [542, 383] on div "Amount ($)   * * Amount ($)   * Amount must be at least $20 Cancel Top-up funds" at bounding box center [784, 409] width 490 height 153
click at [81, 411] on div "Make One-Time Payment Amount ($)   * * Amount ($)   * Amount must be at least $…" at bounding box center [784, 386] width 1568 height 772
click at [865, 431] on button "Cancel" at bounding box center [846, 439] width 74 height 33
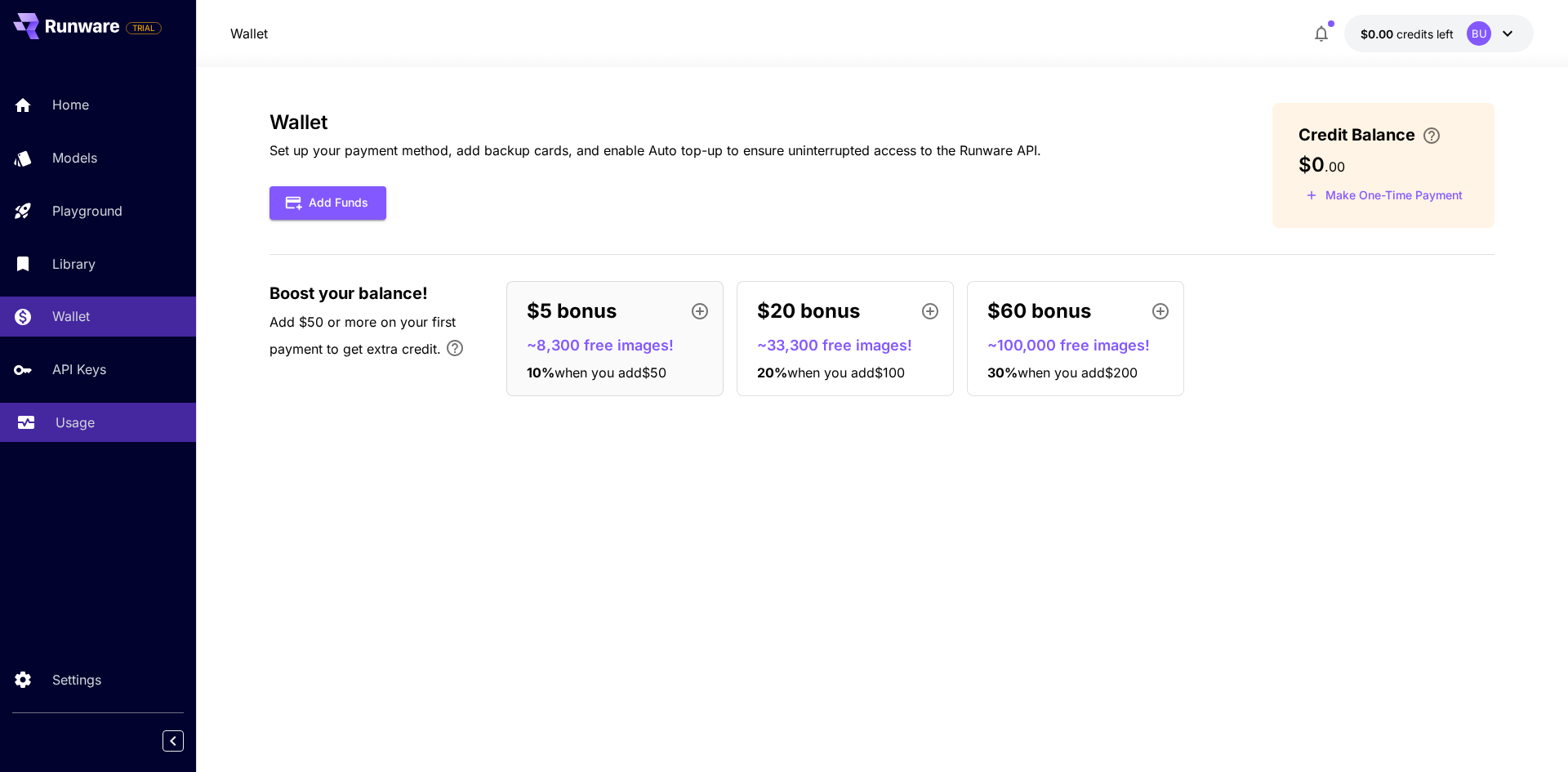
click at [64, 420] on p "Usage" at bounding box center [75, 422] width 39 height 20
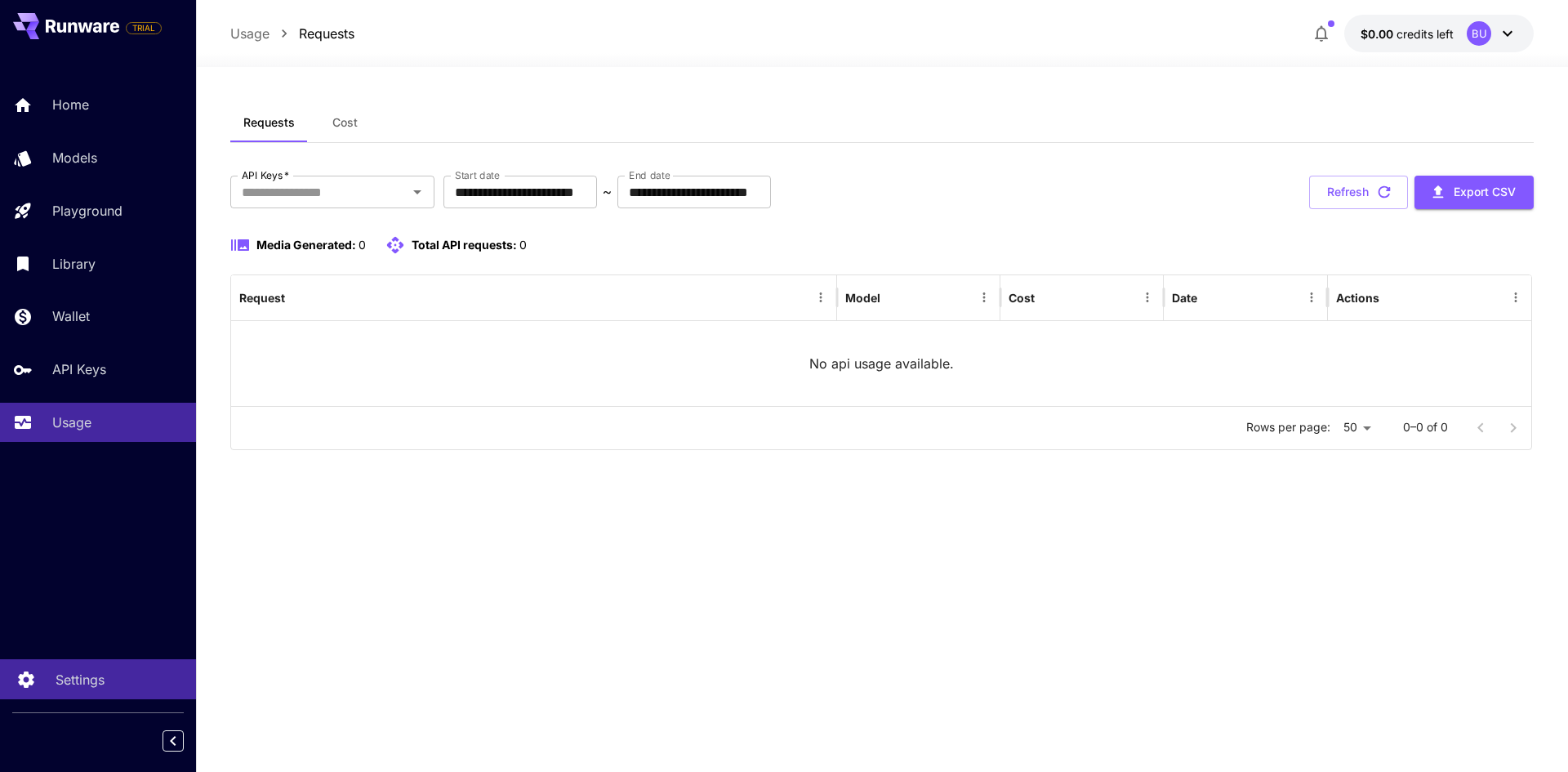
click at [83, 675] on p "Settings" at bounding box center [80, 679] width 49 height 20
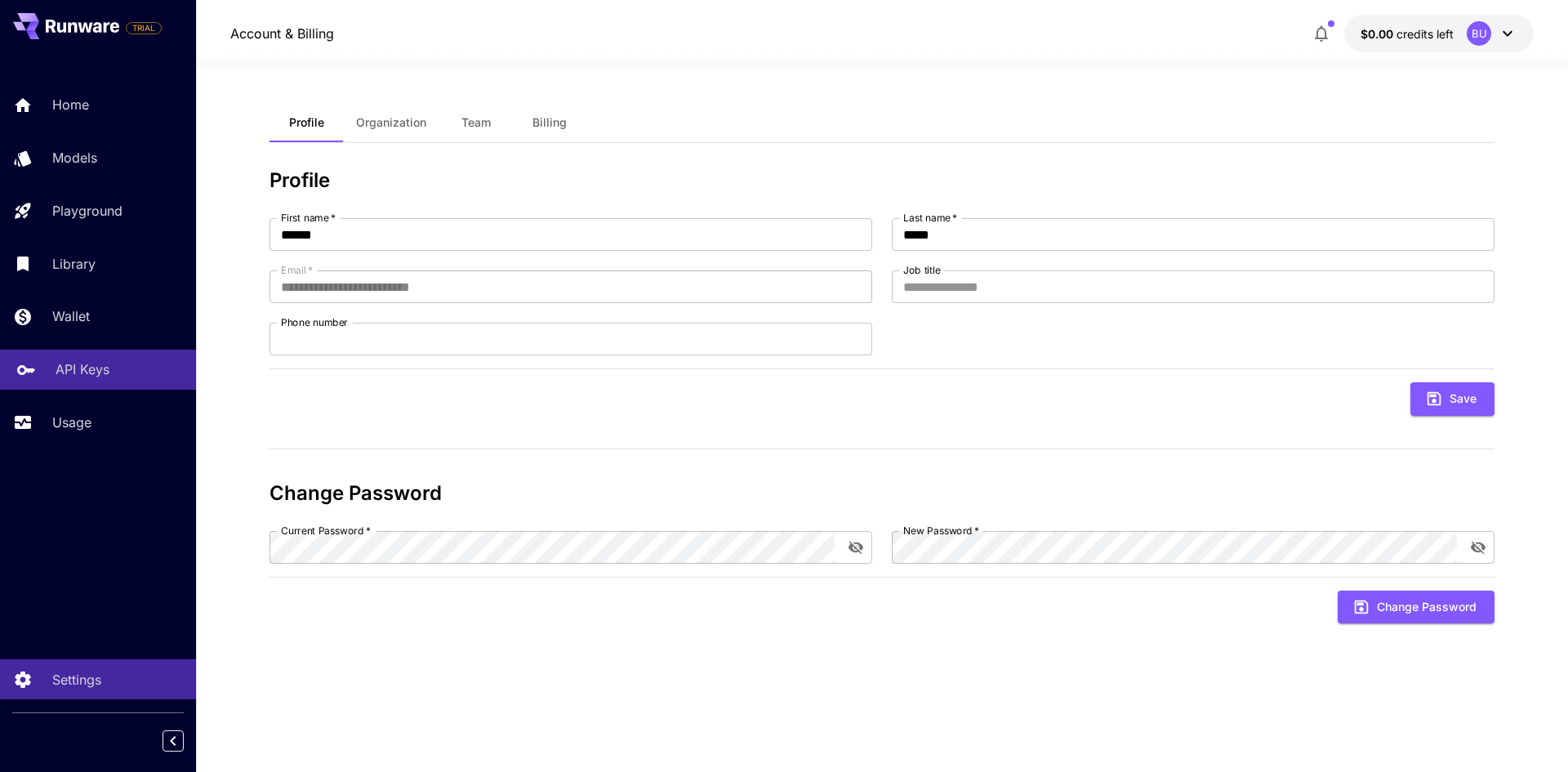
click at [91, 367] on p "API Keys" at bounding box center [81, 369] width 53 height 20
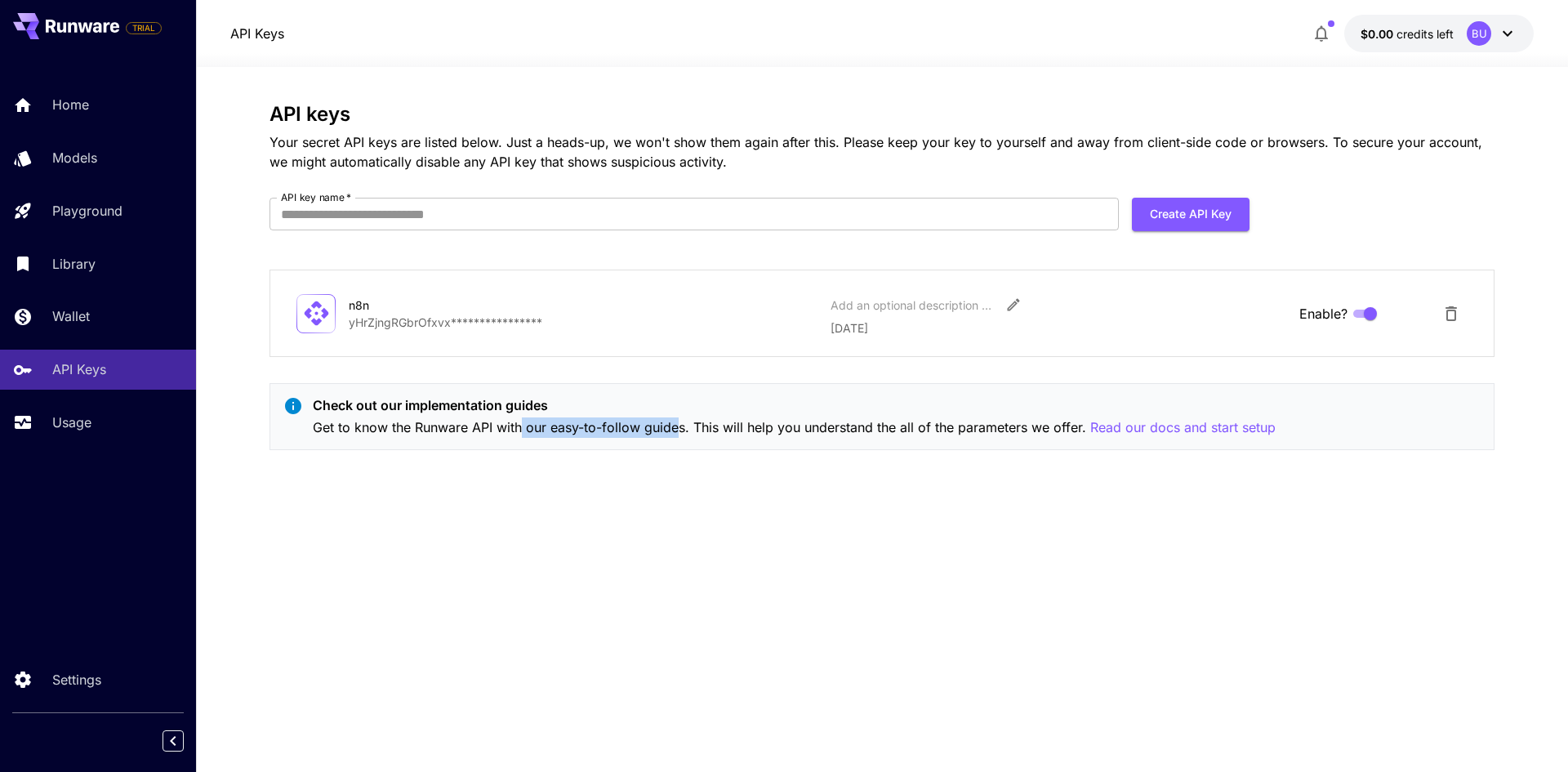
drag, startPoint x: 520, startPoint y: 422, endPoint x: 678, endPoint y: 426, distance: 158.1
click at [678, 426] on p "Get to know the Runware API with our easy-to-follow guides. This will help you …" at bounding box center [794, 428] width 963 height 20
drag, startPoint x: 757, startPoint y: 425, endPoint x: 1113, endPoint y: 423, distance: 356.0
click at [1109, 423] on p "Get to know the Runware API with our easy-to-follow guides. This will help you …" at bounding box center [794, 428] width 963 height 20
click at [1148, 423] on p "Read our docs and start setup" at bounding box center [1183, 428] width 185 height 20
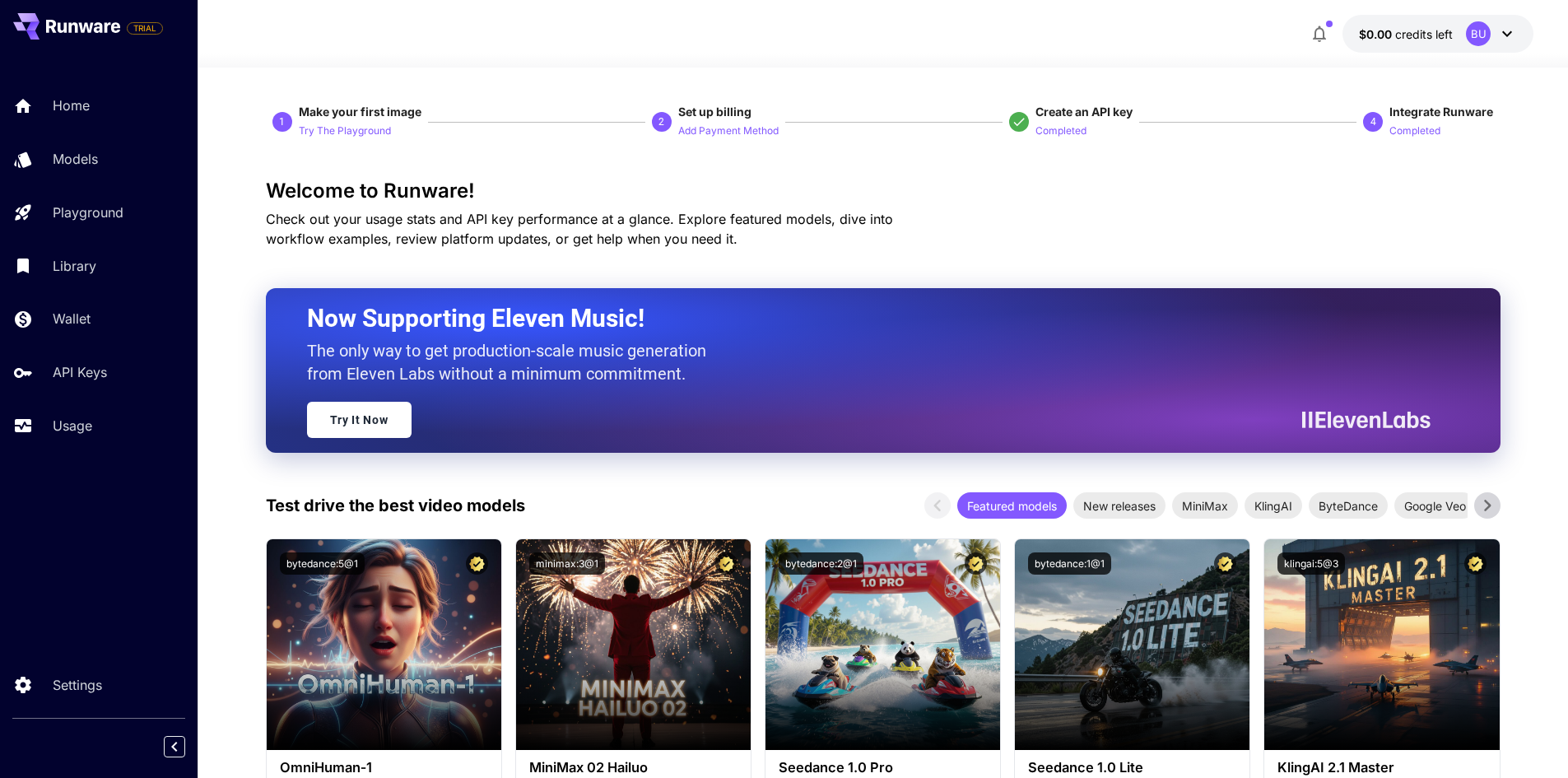
click at [1373, 122] on p "4" at bounding box center [1374, 122] width 6 height 15
click at [82, 376] on p "API Keys" at bounding box center [82, 371] width 54 height 20
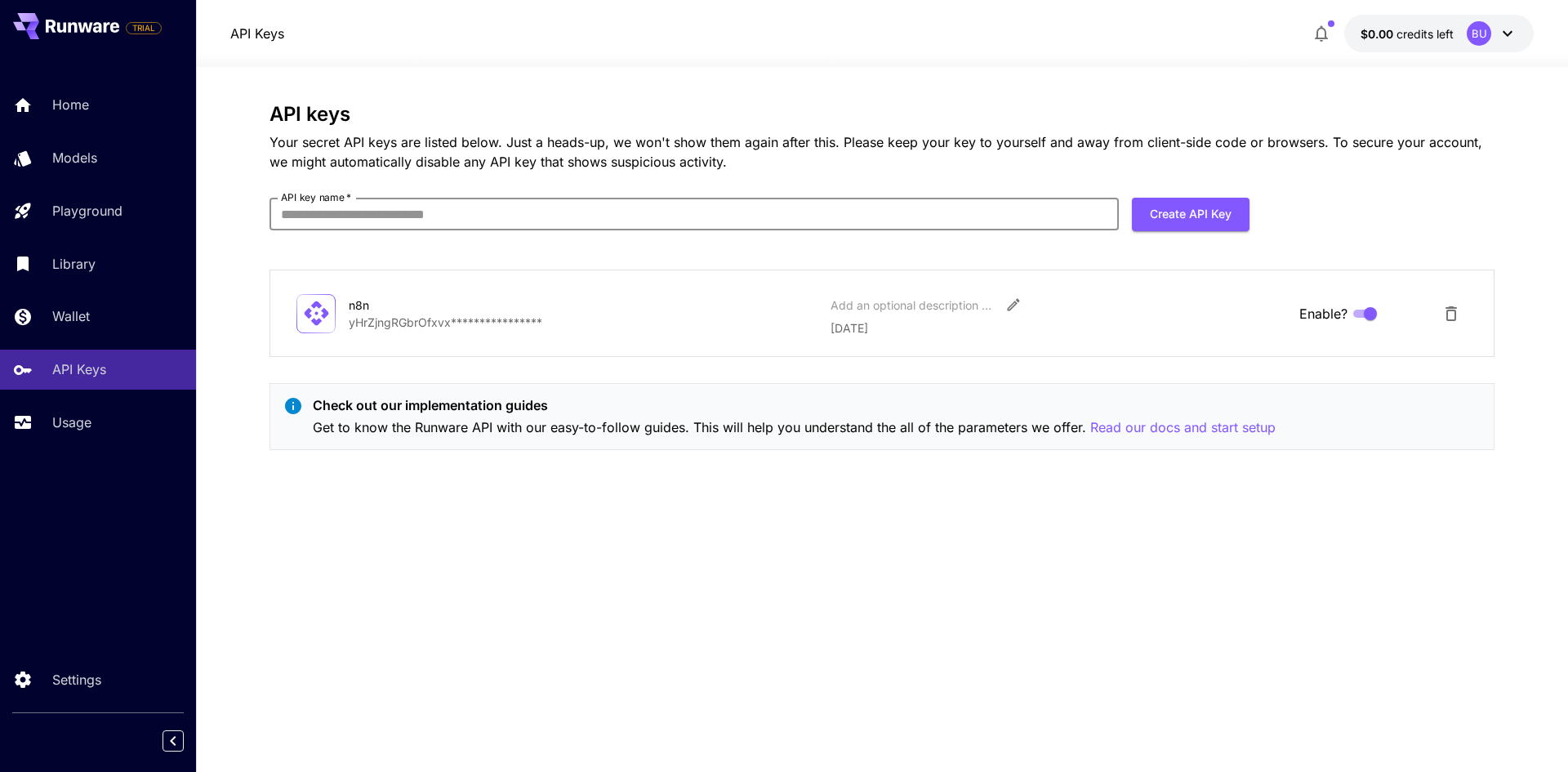
click at [399, 213] on input "API key name   *" at bounding box center [694, 214] width 849 height 32
click at [615, 180] on div "**********" at bounding box center [881, 283] width 1225 height 360
click at [861, 306] on div "Add an optional description or comment" at bounding box center [912, 305] width 163 height 17
click at [1156, 298] on div "Add an optional description or comment" at bounding box center [1058, 304] width 456 height 30
click at [1187, 297] on div "Add an optional description or comment" at bounding box center [1058, 304] width 456 height 30
